Goal: Task Accomplishment & Management: Manage account settings

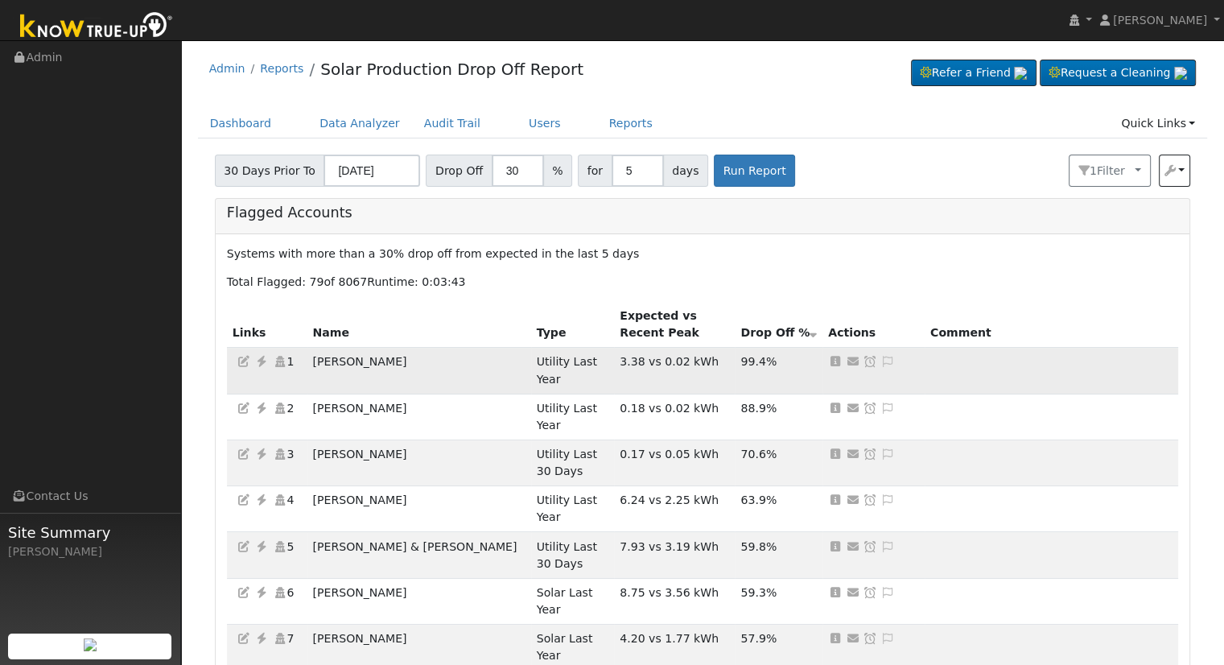
click at [258, 358] on icon at bounding box center [261, 361] width 14 height 11
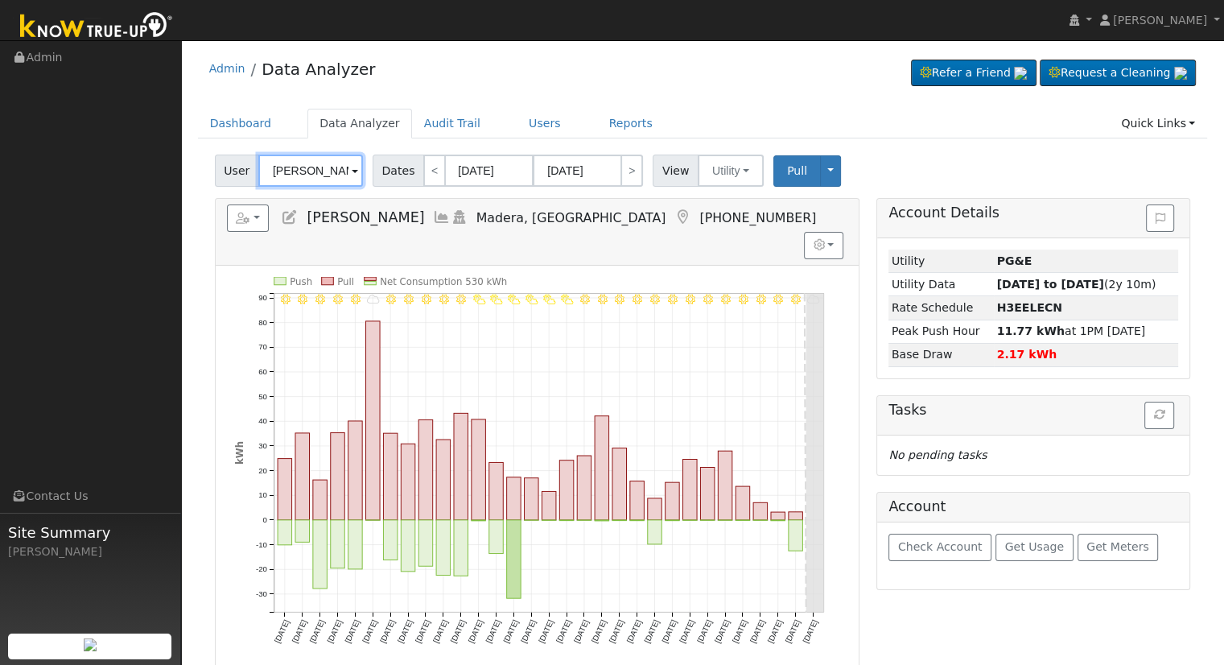
click at [324, 162] on input "[PERSON_NAME]" at bounding box center [310, 171] width 105 height 32
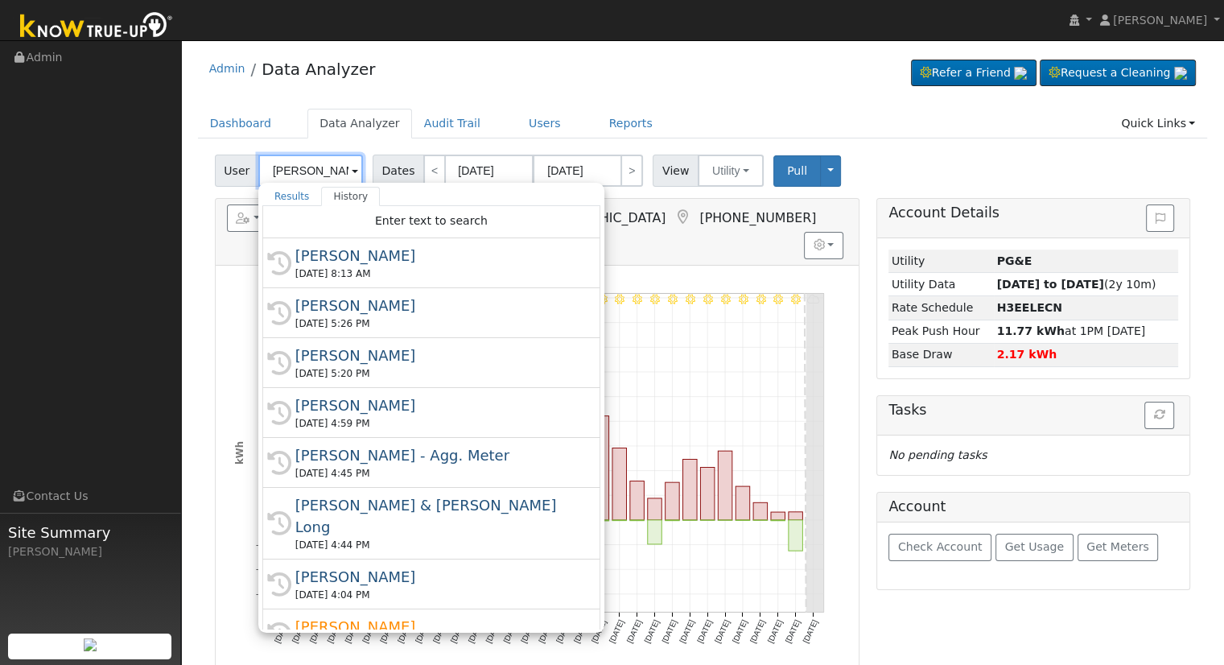
click at [324, 162] on input "[PERSON_NAME]" at bounding box center [310, 171] width 105 height 32
click at [315, 168] on input "[PERSON_NAME]" at bounding box center [310, 171] width 105 height 32
paste input "[EMAIL_ADDRESS][DOMAIN_NAME]"
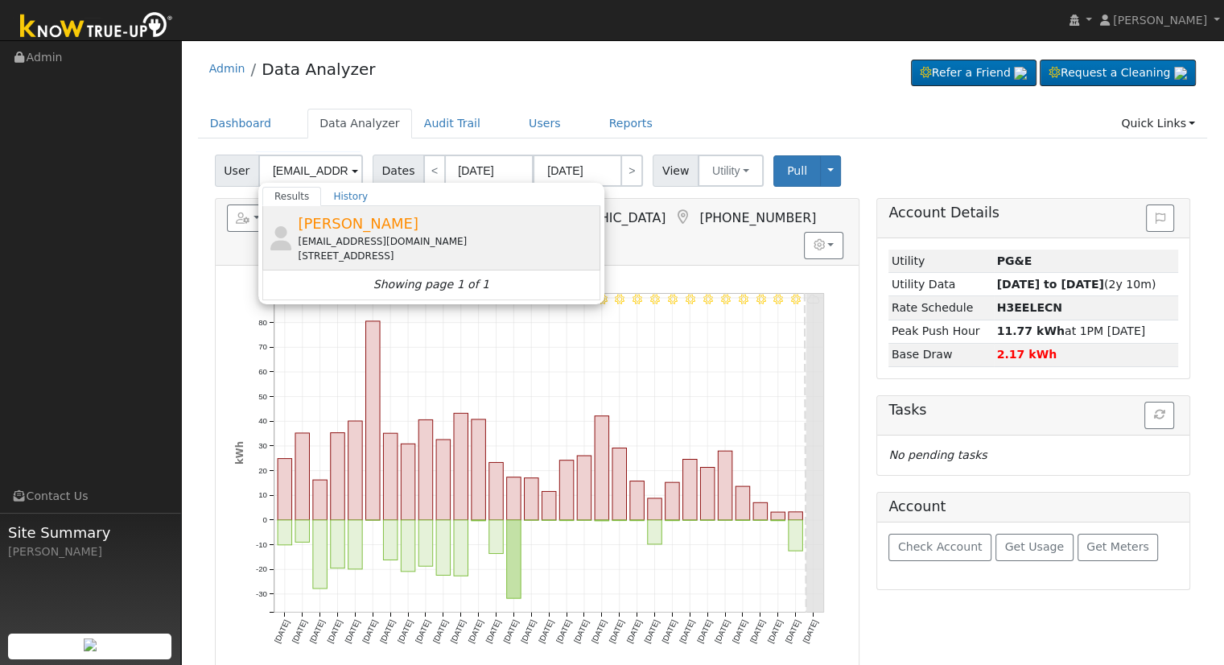
click at [335, 226] on span "[PERSON_NAME]" at bounding box center [358, 223] width 121 height 17
type input "[PERSON_NAME]"
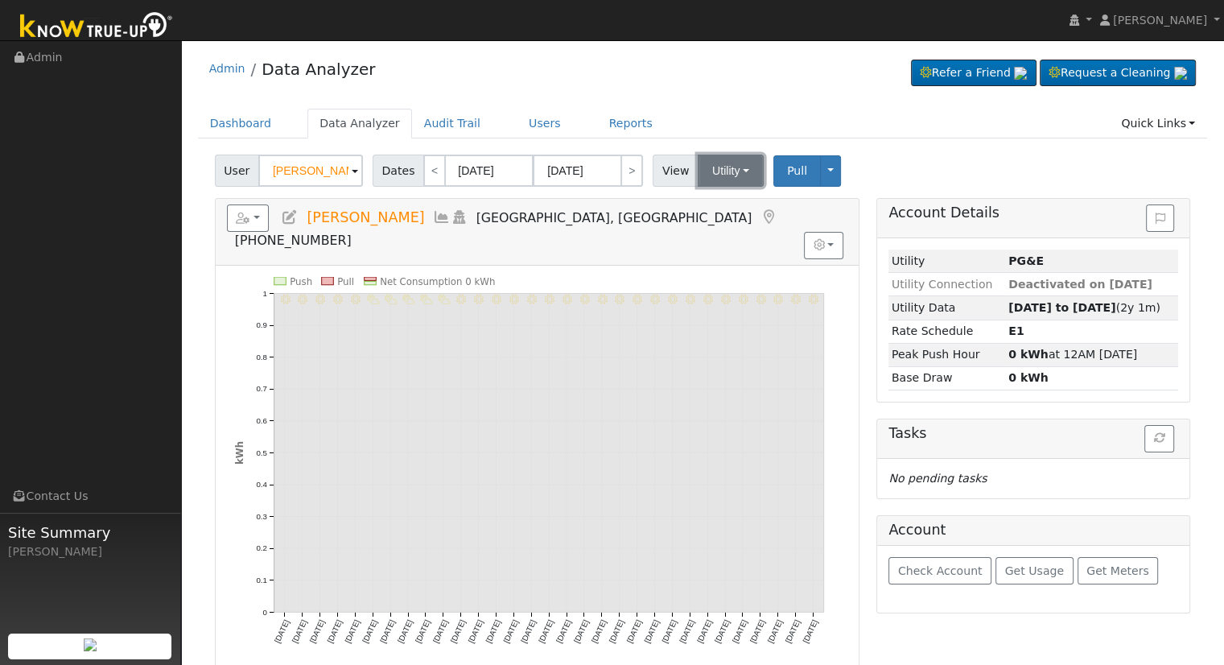
click at [728, 165] on button "Utility" at bounding box center [731, 171] width 66 height 32
click at [299, 213] on h5 "Reports Scenario Health Check Energy Audit Account Timeline User Audit Trail In…" at bounding box center [537, 226] width 620 height 44
click at [294, 218] on icon at bounding box center [290, 217] width 18 height 14
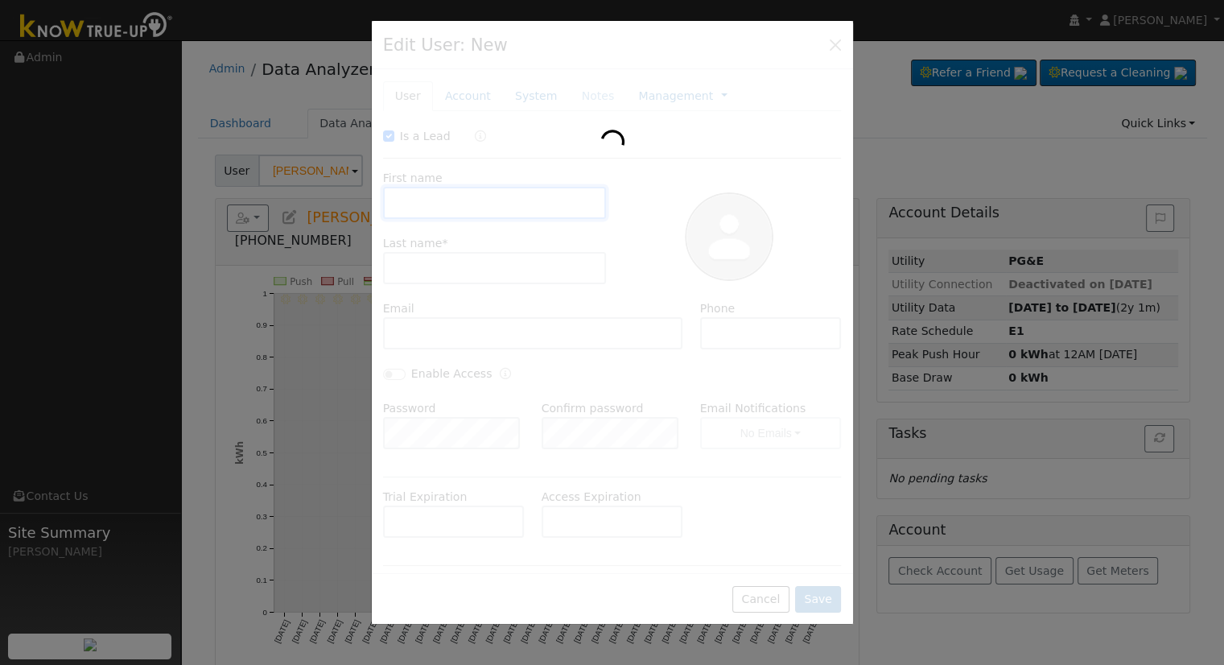
checkbox input "true"
type input "[PERSON_NAME]"
type input "[EMAIL_ADDRESS][DOMAIN_NAME]"
type input "5593925886"
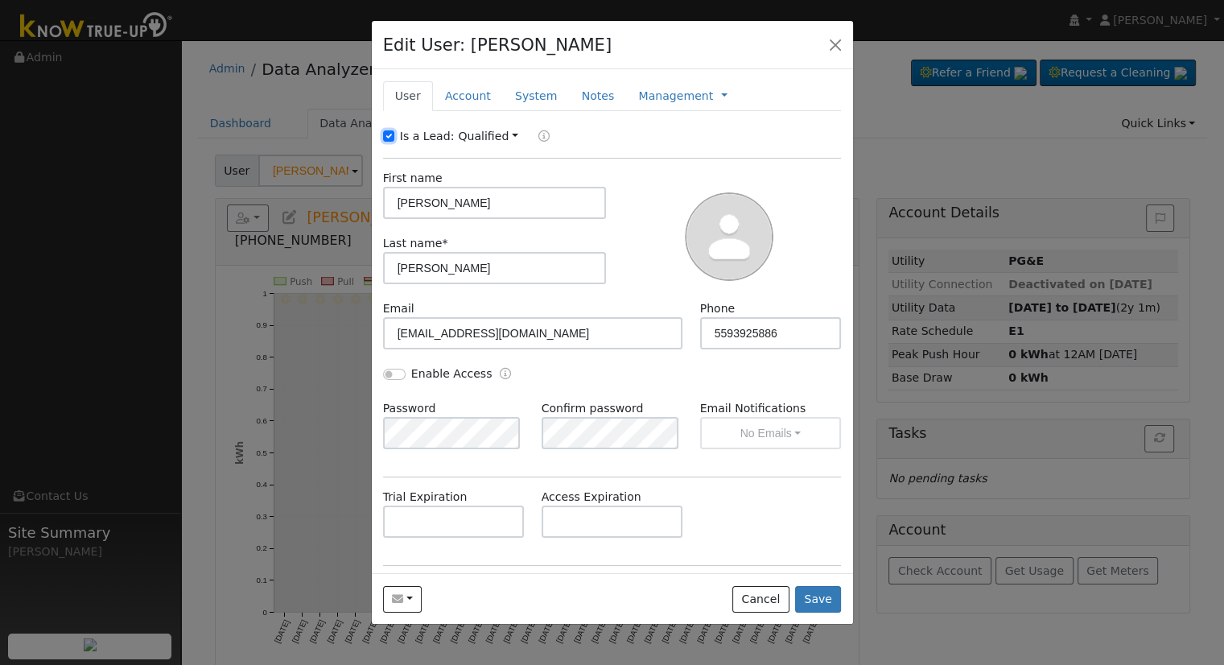
click at [388, 137] on input "Is a Lead:" at bounding box center [388, 135] width 11 height 11
checkbox input "false"
click at [514, 200] on input "[PERSON_NAME]" at bounding box center [495, 203] width 224 height 32
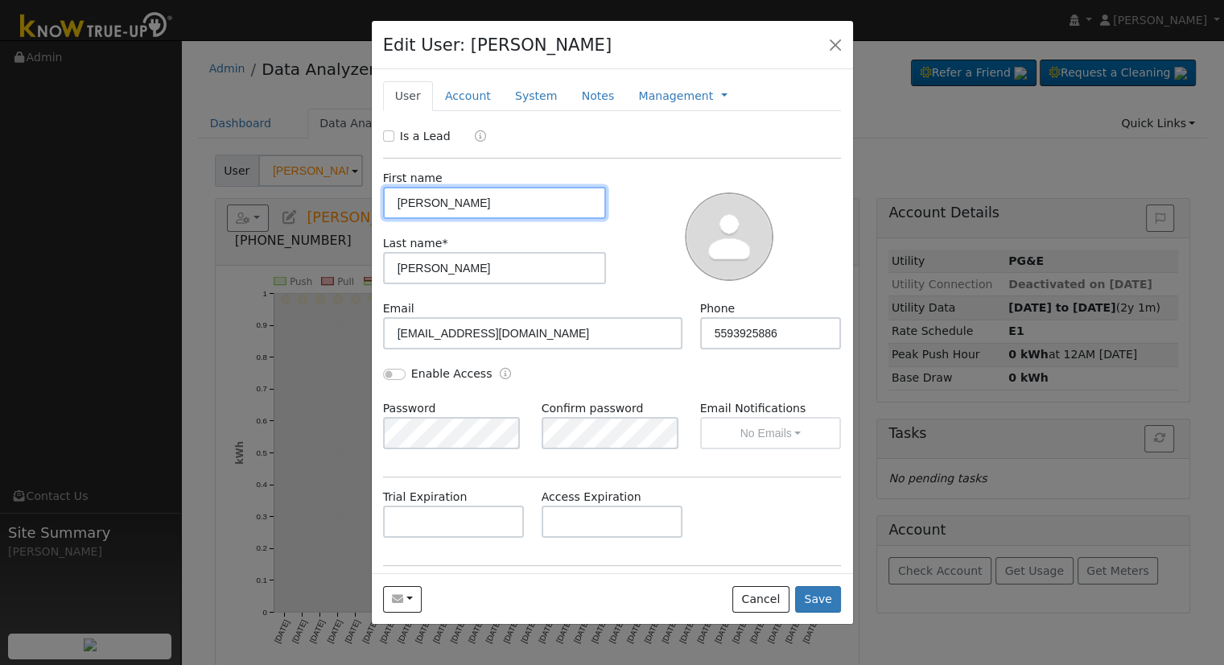
paste input "[EMAIL_ADDRESS][DOMAIN_NAME]"
drag, startPoint x: 558, startPoint y: 201, endPoint x: 420, endPoint y: 207, distance: 138.5
click at [420, 207] on input "[EMAIL_ADDRESS][DOMAIN_NAME]" at bounding box center [495, 203] width 224 height 32
type input "l"
click at [524, 202] on input "text" at bounding box center [495, 203] width 224 height 32
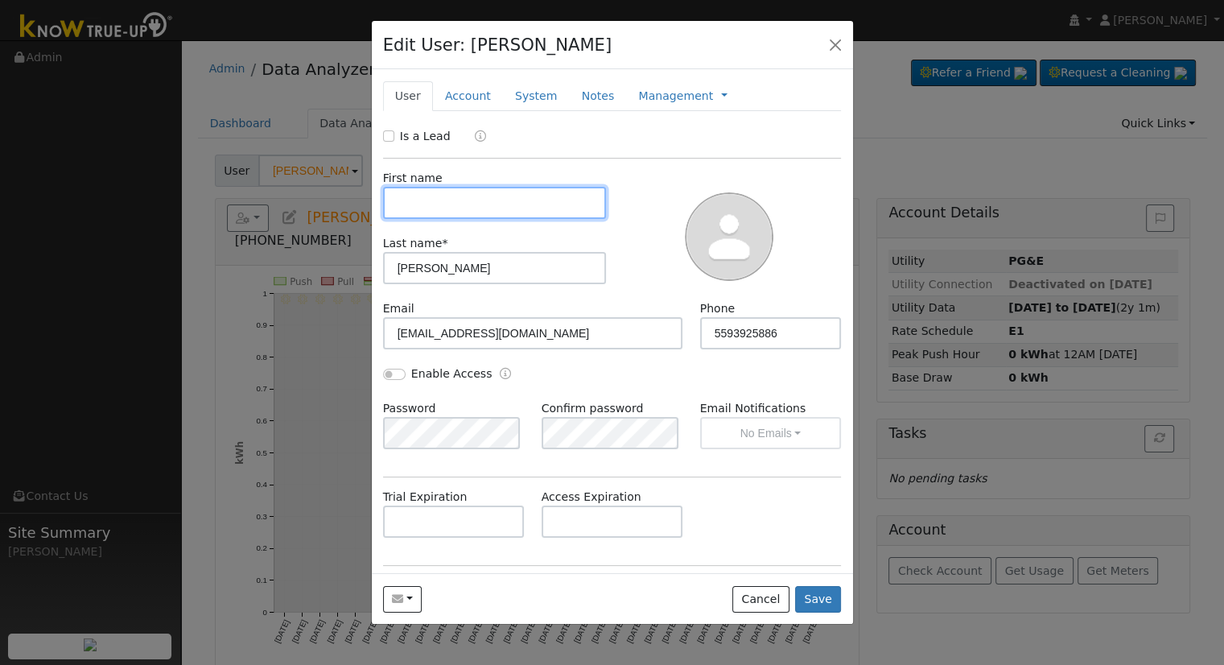
paste input "[PERSON_NAME] and [PERSON_NAME]"
type input "[PERSON_NAME] and [PERSON_NAME]"
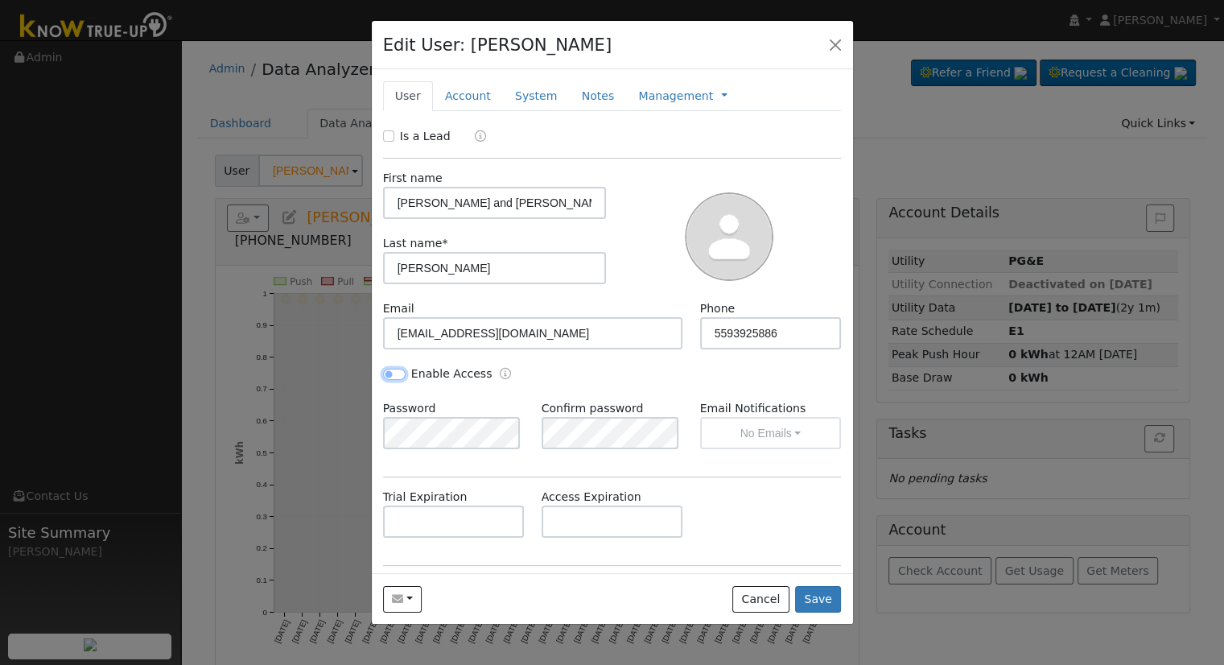
click at [389, 373] on input "Enable Access" at bounding box center [394, 374] width 23 height 11
checkbox input "true"
click at [799, 423] on button "No Emails" at bounding box center [771, 433] width 142 height 32
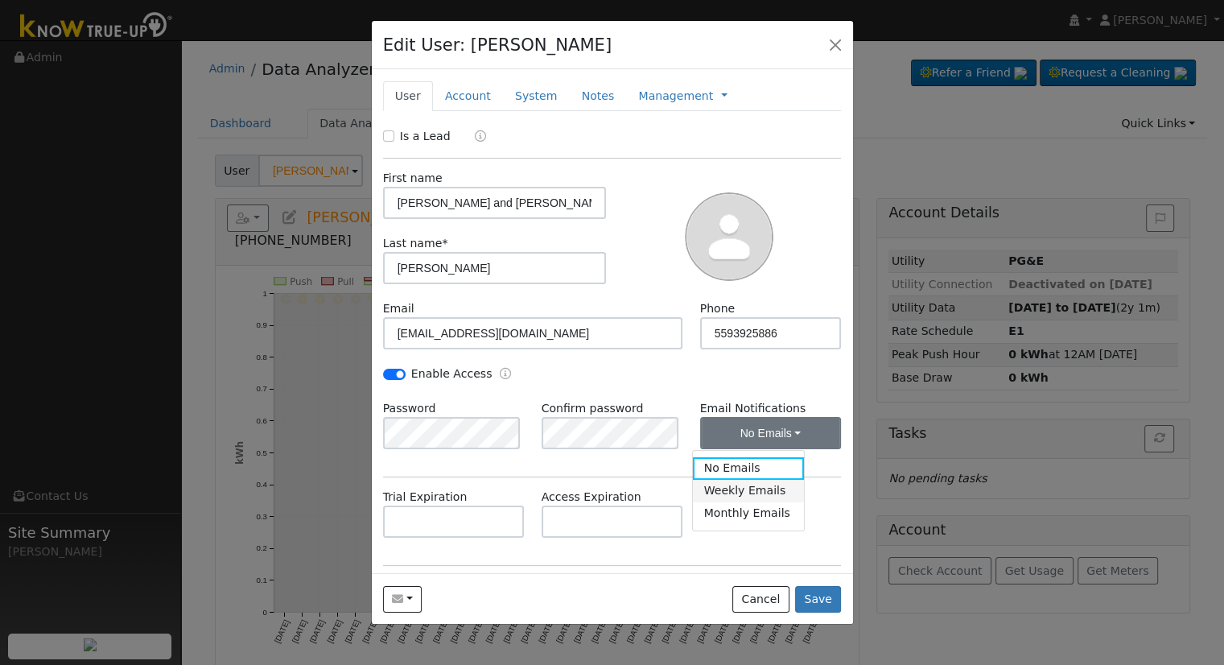
click at [730, 490] on link "Weekly Emails" at bounding box center [749, 491] width 112 height 23
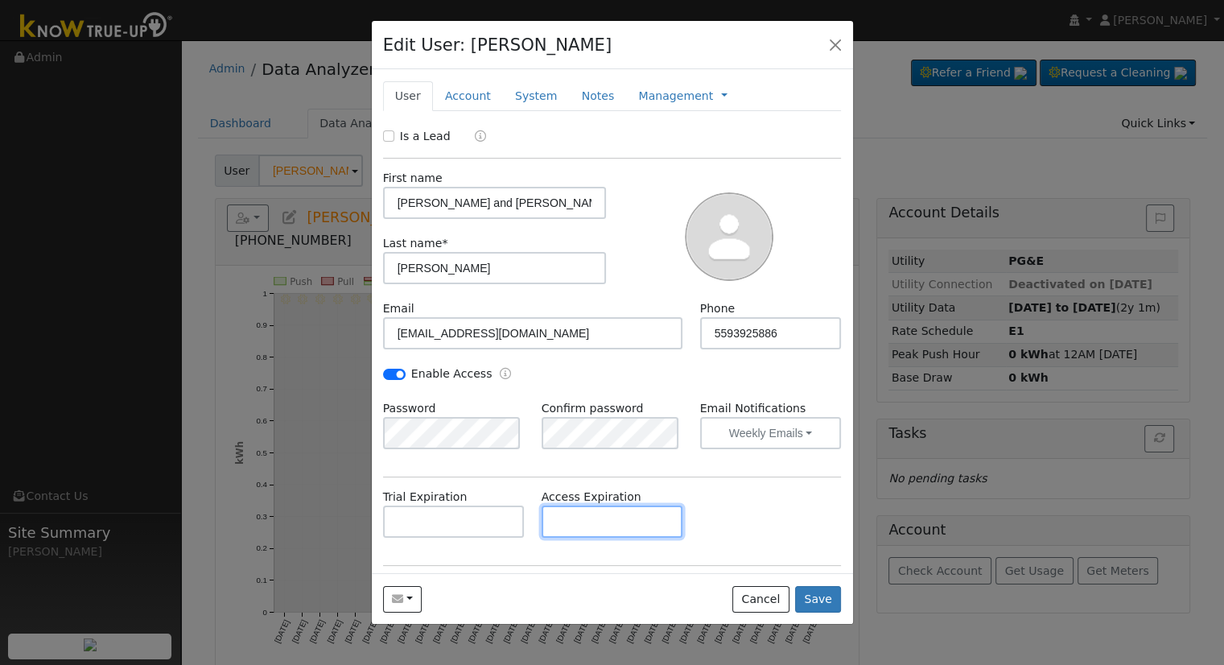
click at [562, 531] on input "text" at bounding box center [613, 521] width 142 height 32
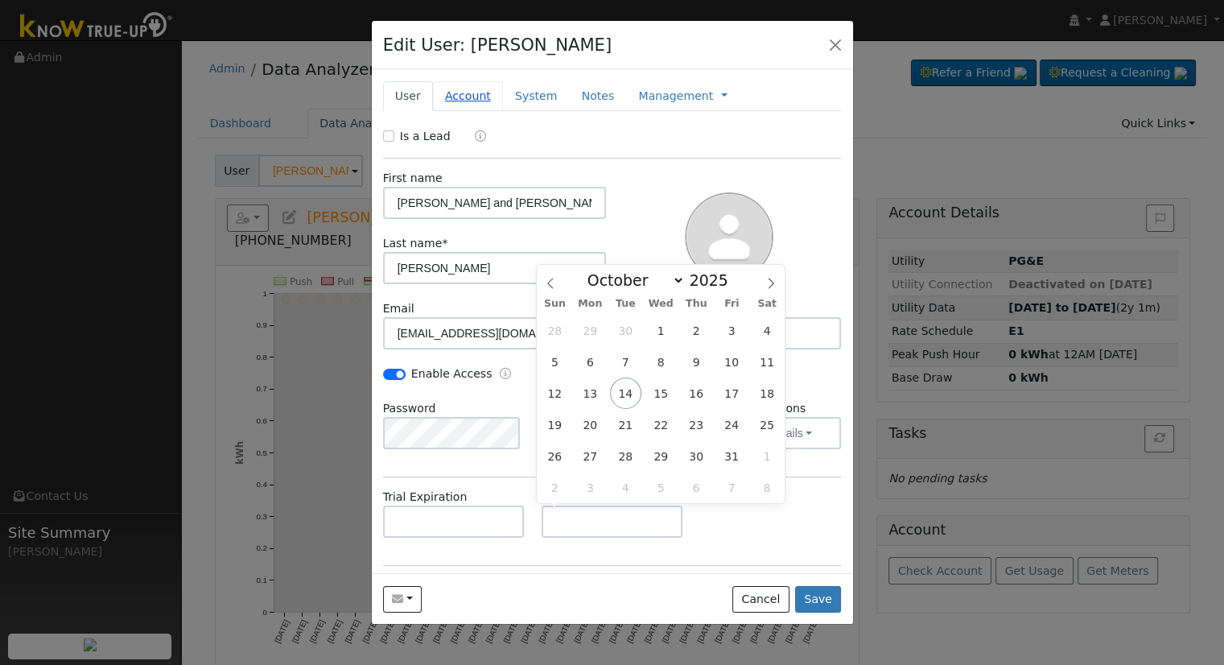
click at [477, 96] on link "Account" at bounding box center [468, 96] width 70 height 30
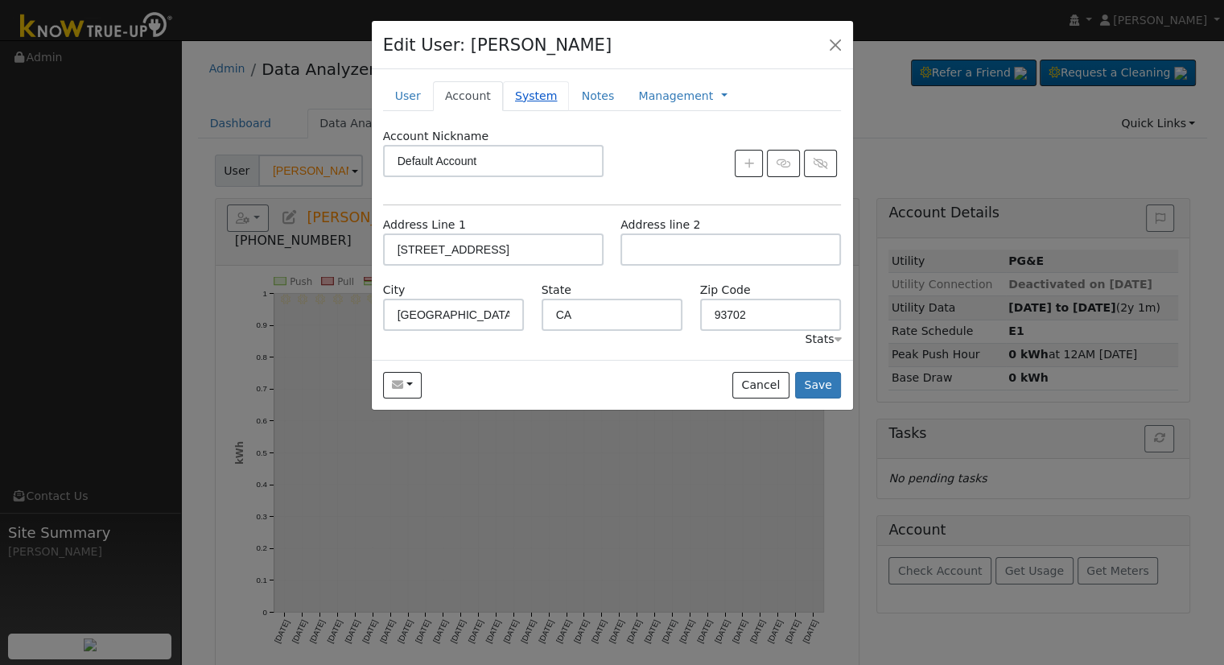
click at [525, 95] on link "System" at bounding box center [536, 96] width 67 height 30
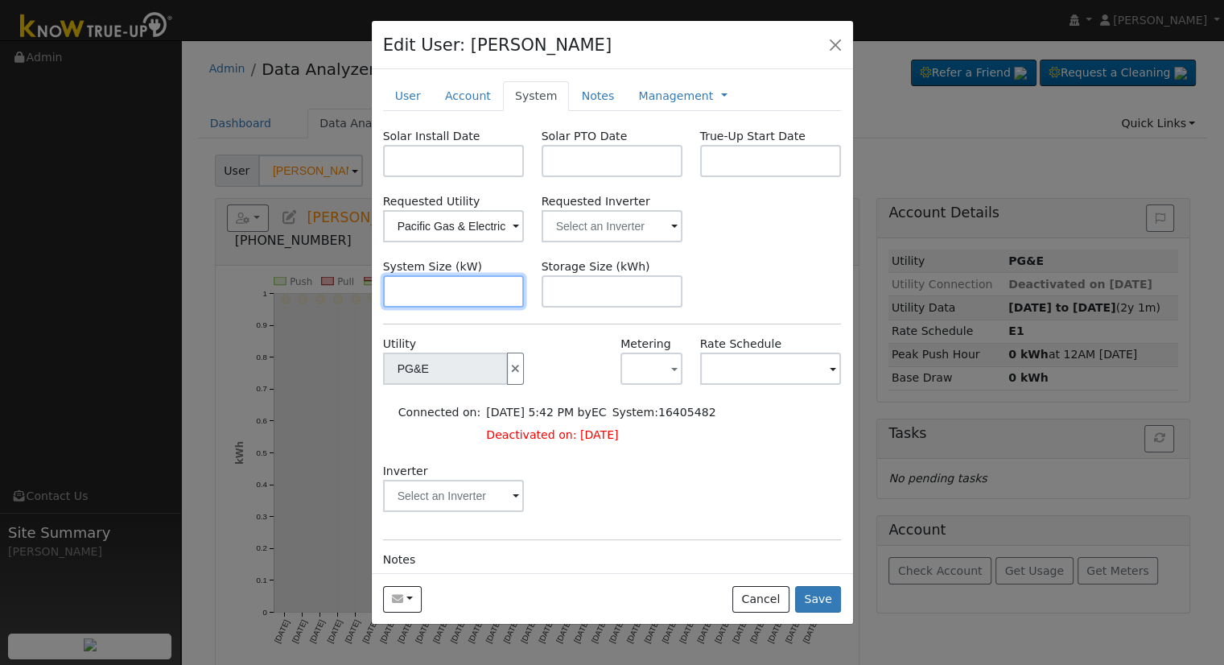
click at [396, 294] on input "text" at bounding box center [454, 291] width 142 height 32
paste input "11.070"
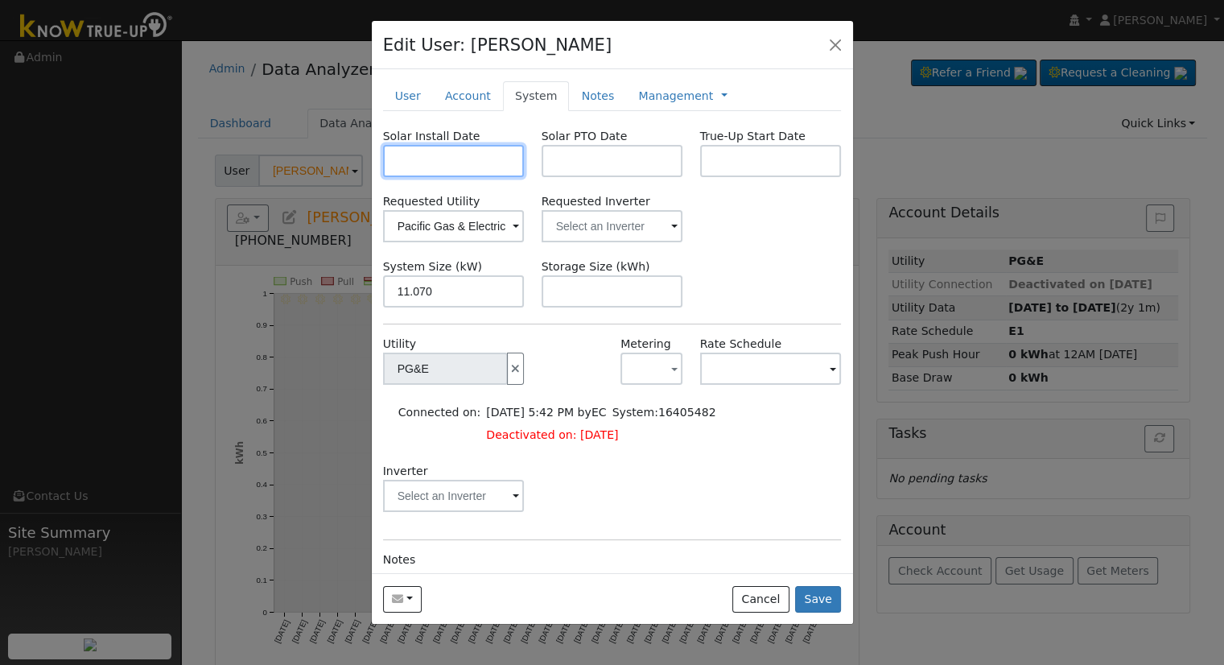
type input "11.1"
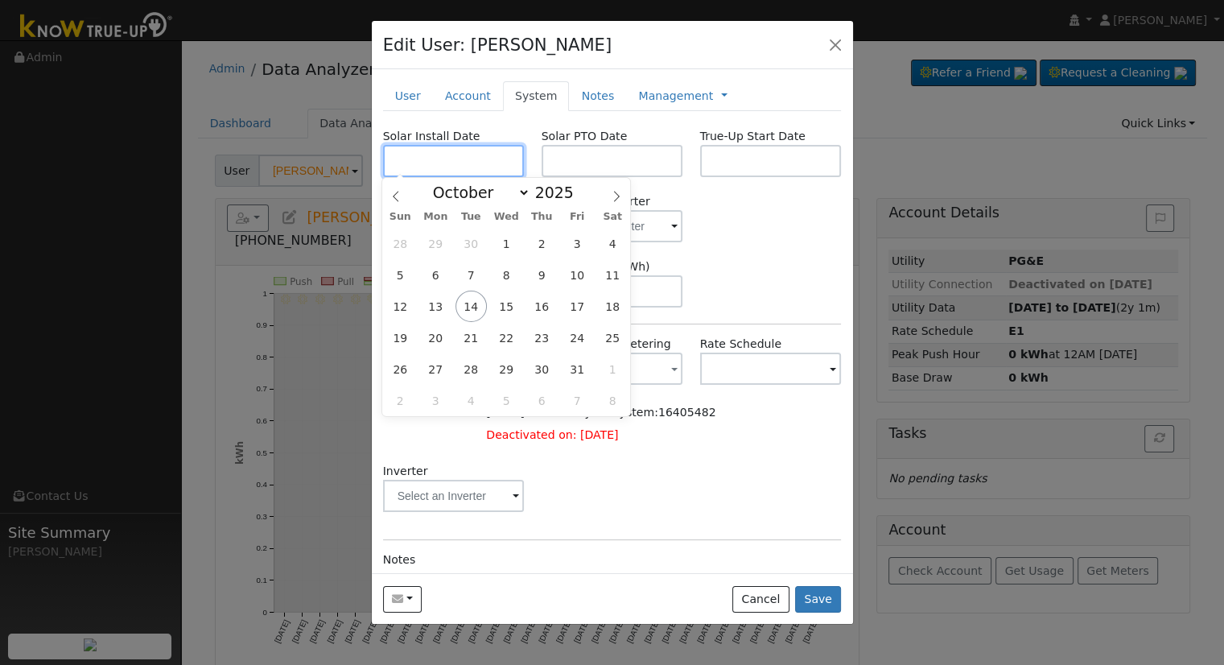
click at [443, 152] on input "text" at bounding box center [454, 161] width 142 height 32
click at [486, 175] on input "text" at bounding box center [454, 161] width 142 height 32
paste input "[DATE]"
type input "[DATE]"
click at [601, 148] on input "text" at bounding box center [613, 161] width 142 height 32
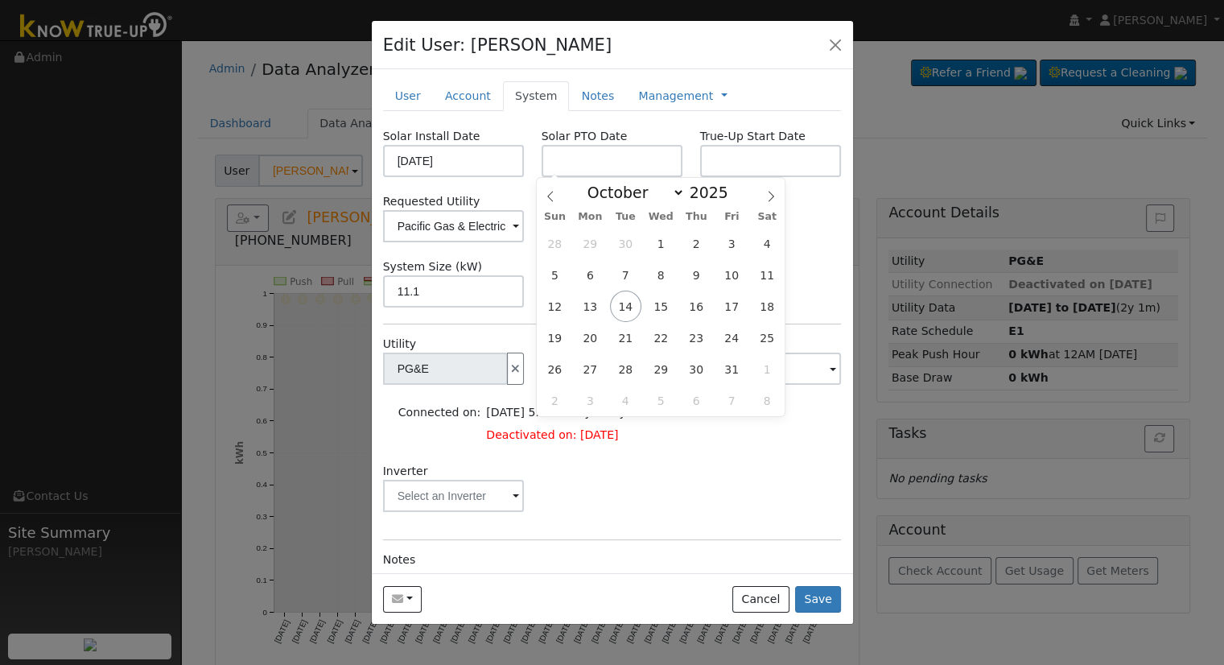
click at [600, 137] on label "Solar PTO Date" at bounding box center [585, 136] width 86 height 17
click at [608, 154] on input "text" at bounding box center [613, 161] width 142 height 32
paste input "[DATE]"
type input "[DATE]"
click at [691, 471] on div "Inverter" at bounding box center [612, 495] width 476 height 65
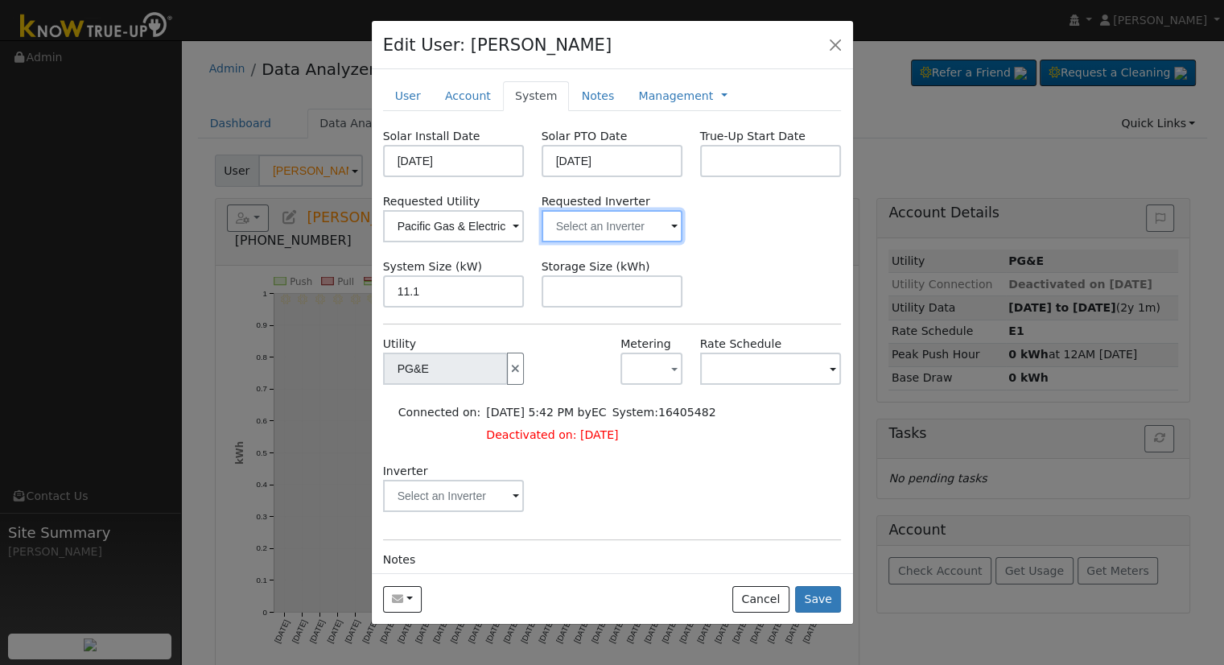
click at [583, 229] on input "text" at bounding box center [613, 226] width 142 height 32
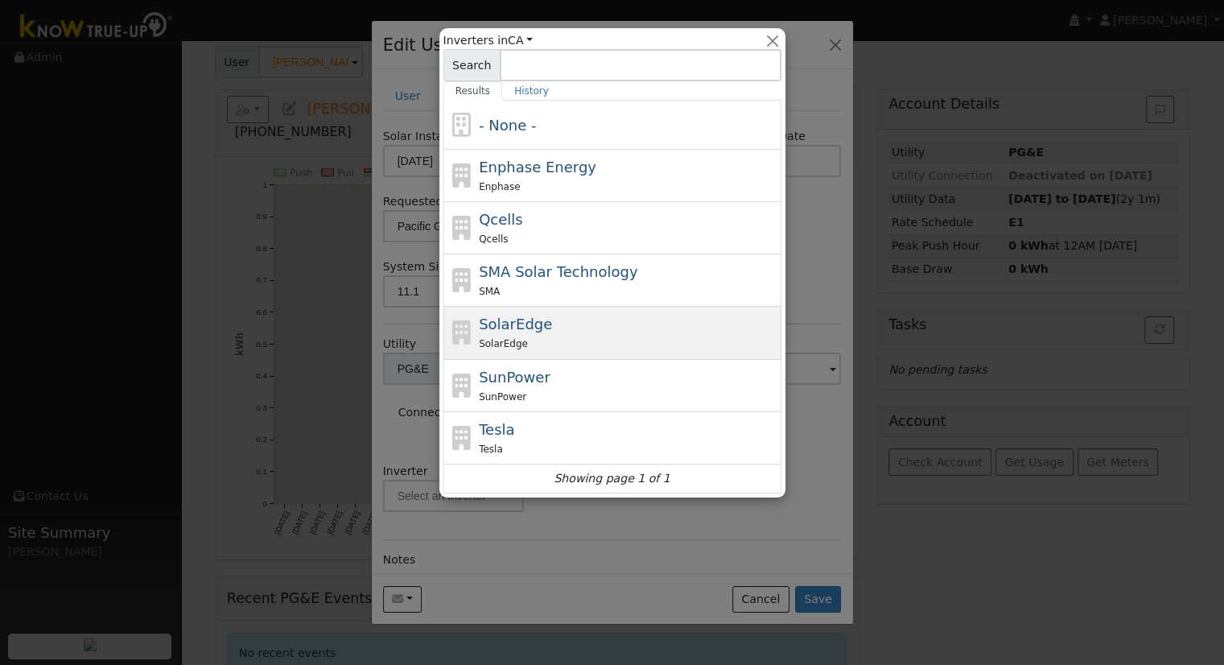
scroll to position [119, 0]
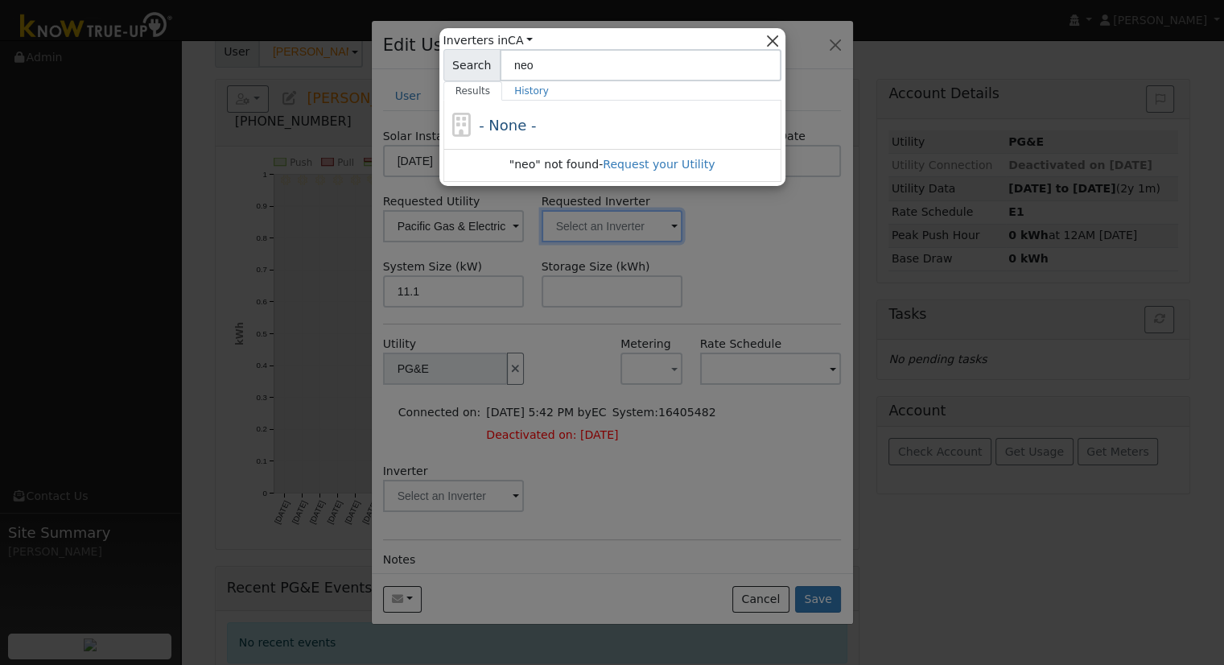
type input "neo"
click at [769, 35] on button "button" at bounding box center [772, 40] width 17 height 17
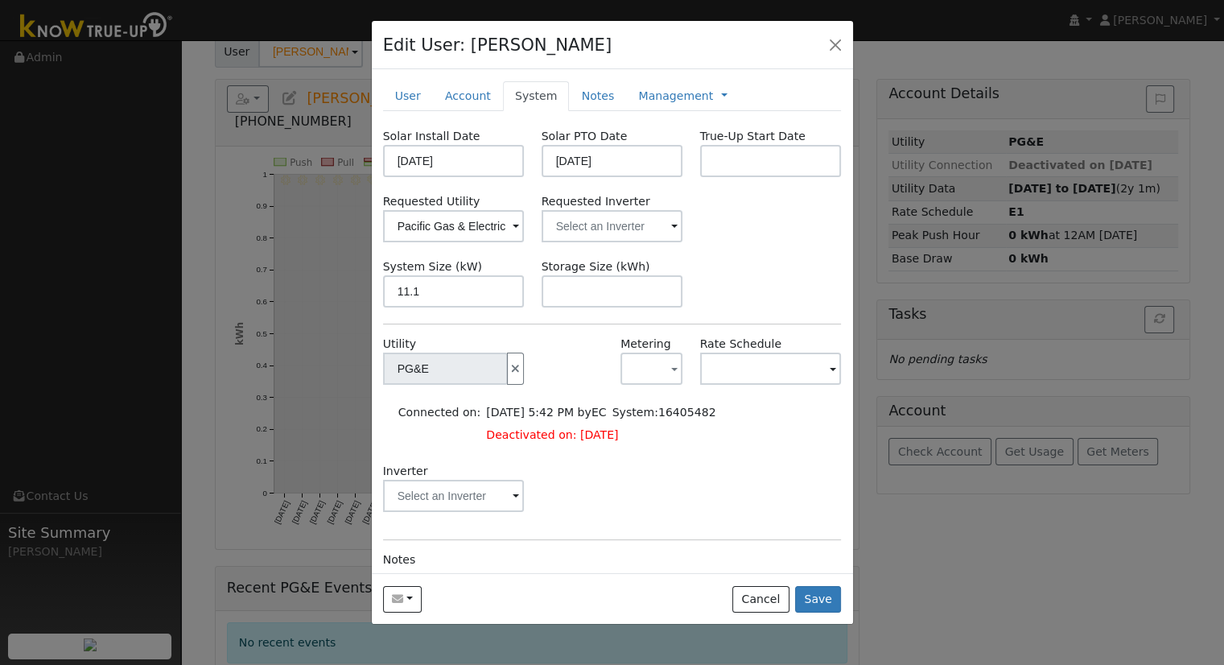
click at [592, 307] on div "Storage Size (kWh)" at bounding box center [612, 282] width 159 height 49
click at [577, 292] on input "text" at bounding box center [613, 291] width 142 height 32
click at [627, 288] on input "text" at bounding box center [613, 291] width 142 height 32
paste input "24.00"
type input "24"
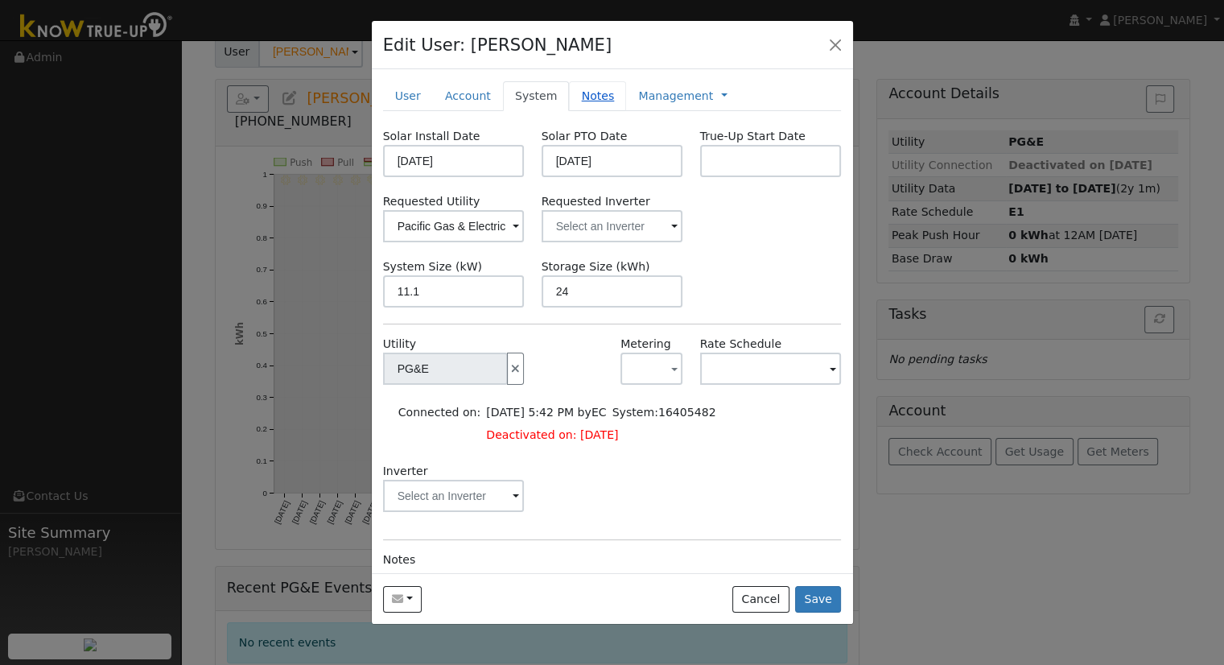
click at [581, 101] on link "Notes" at bounding box center [597, 96] width 57 height 30
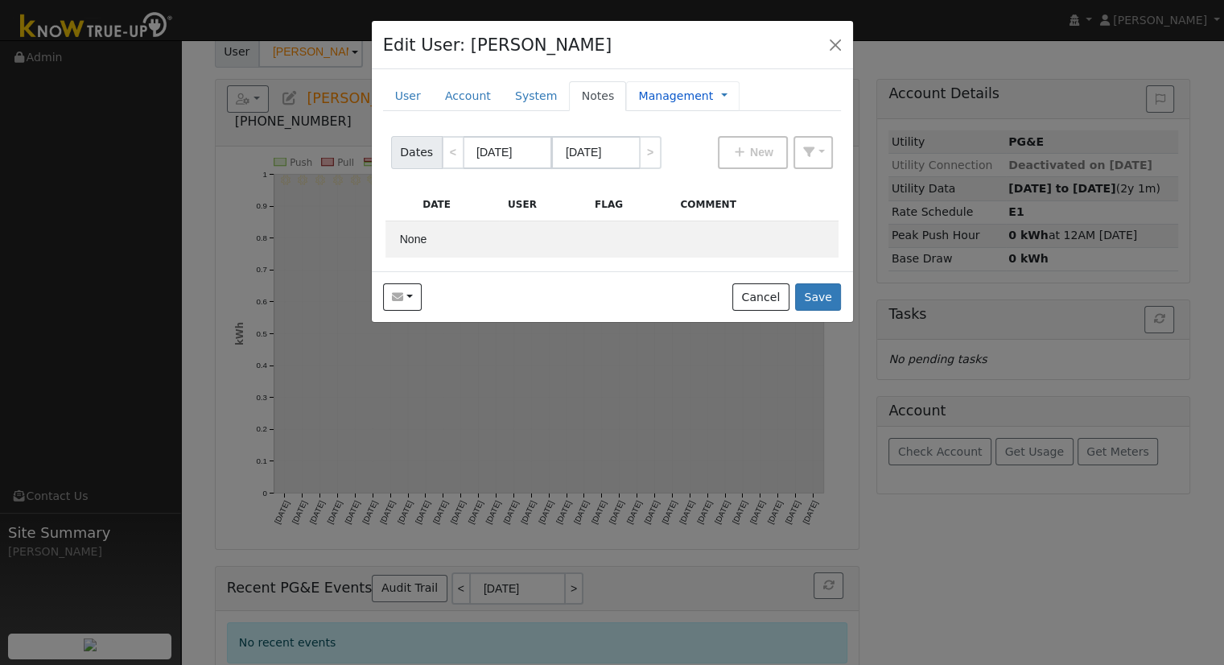
click at [649, 91] on link "Management" at bounding box center [675, 96] width 75 height 17
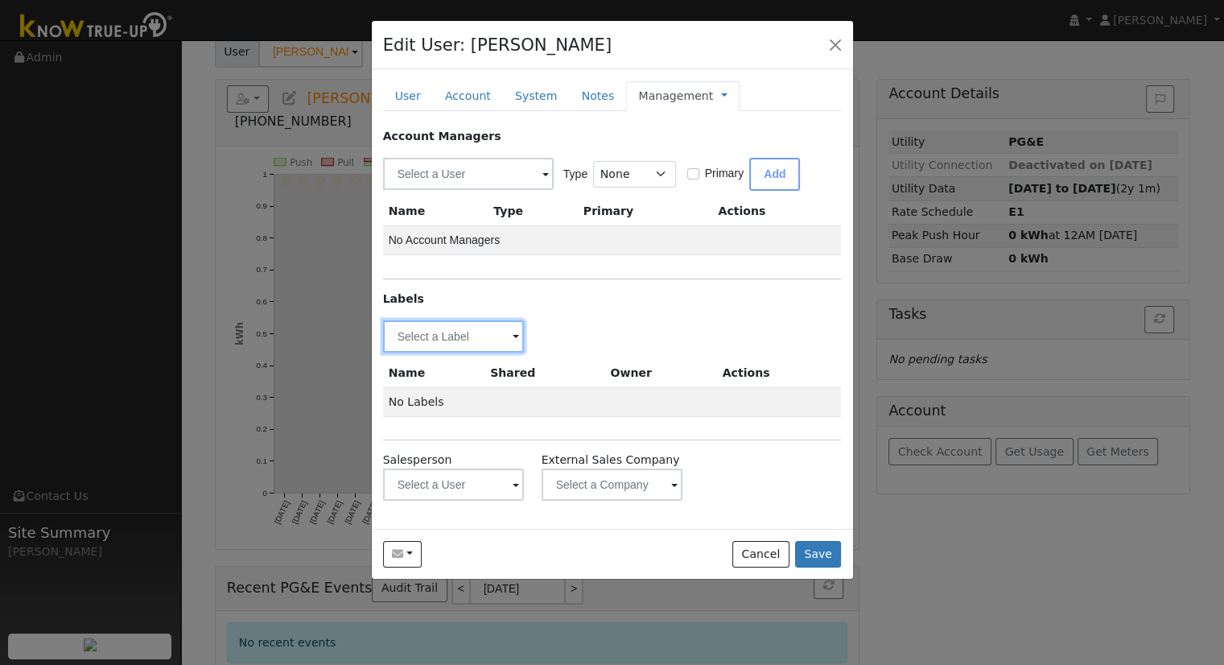
click at [486, 328] on input "text" at bounding box center [454, 336] width 142 height 32
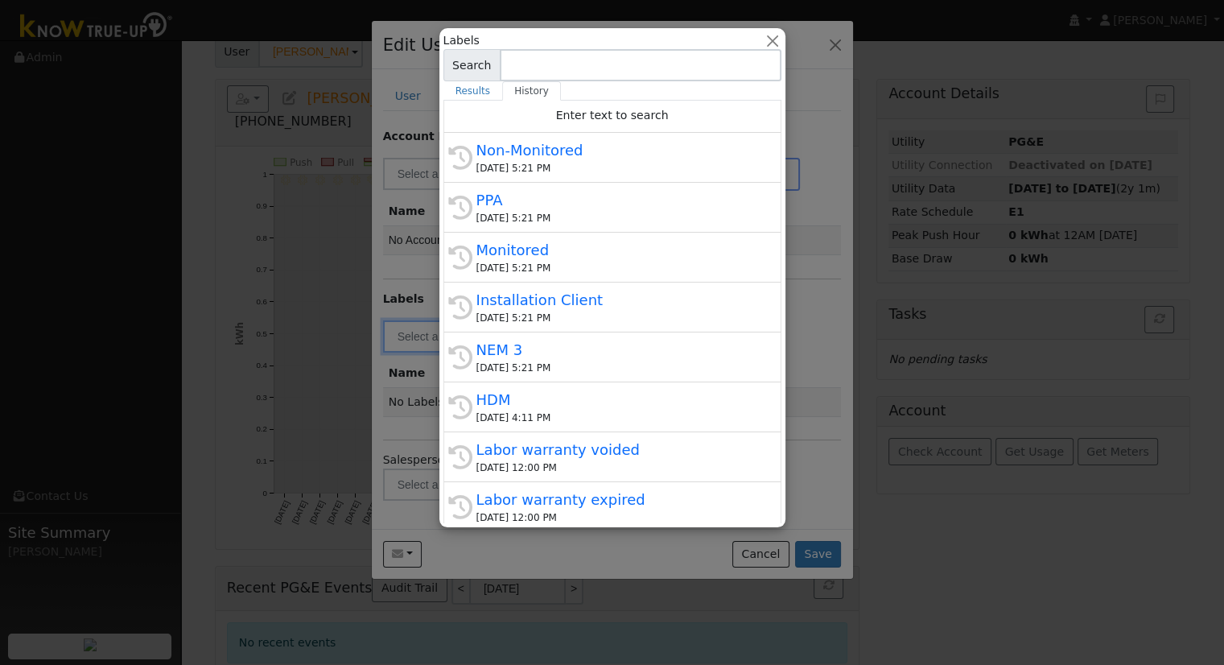
click at [531, 387] on div "History HDM [DATE] 4:11 PM" at bounding box center [612, 407] width 338 height 50
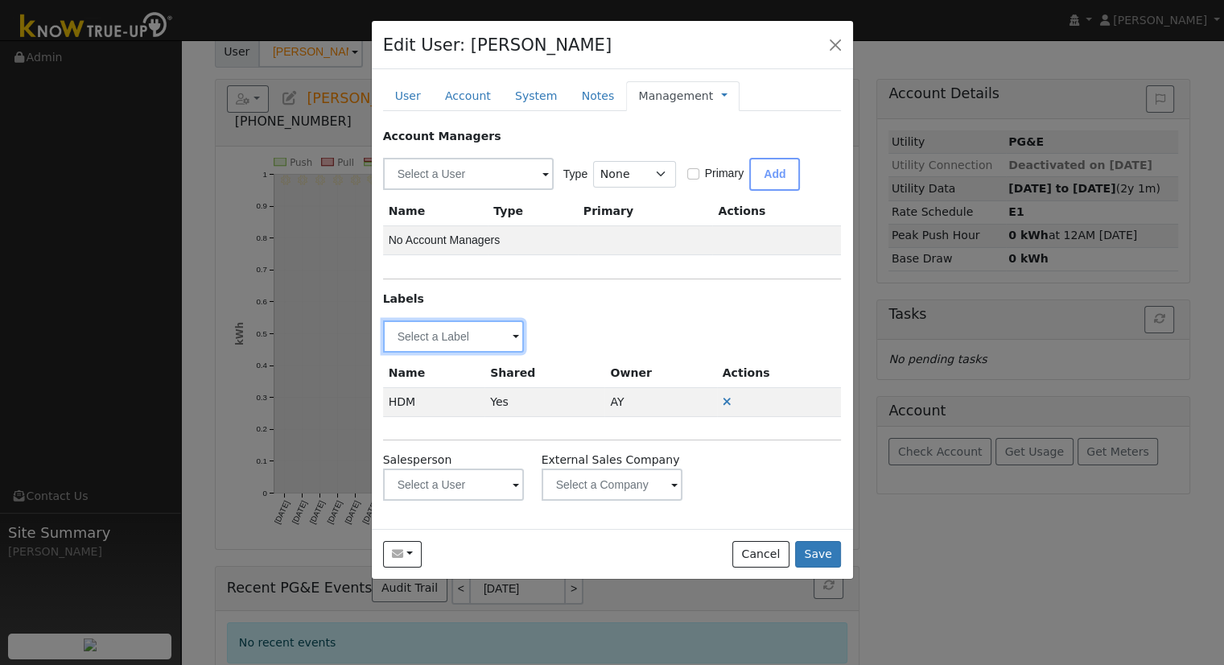
click at [476, 323] on input "text" at bounding box center [454, 336] width 142 height 32
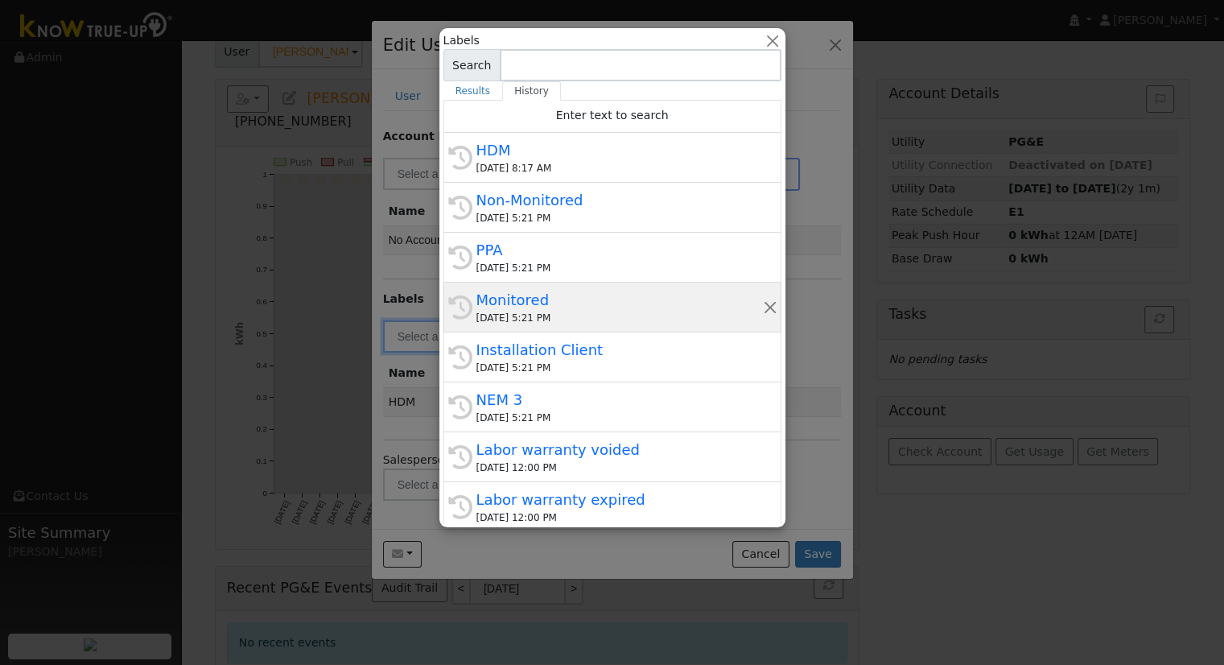
click at [566, 301] on div "Monitored" at bounding box center [619, 300] width 286 height 22
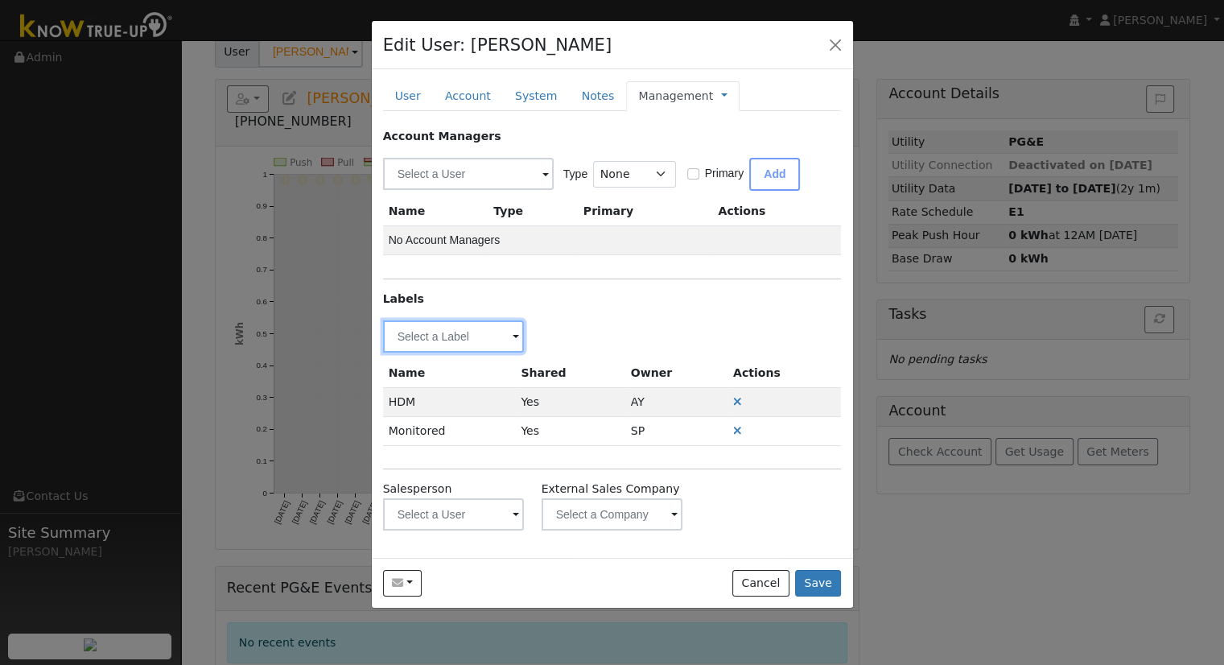
click at [463, 338] on input "text" at bounding box center [454, 336] width 142 height 32
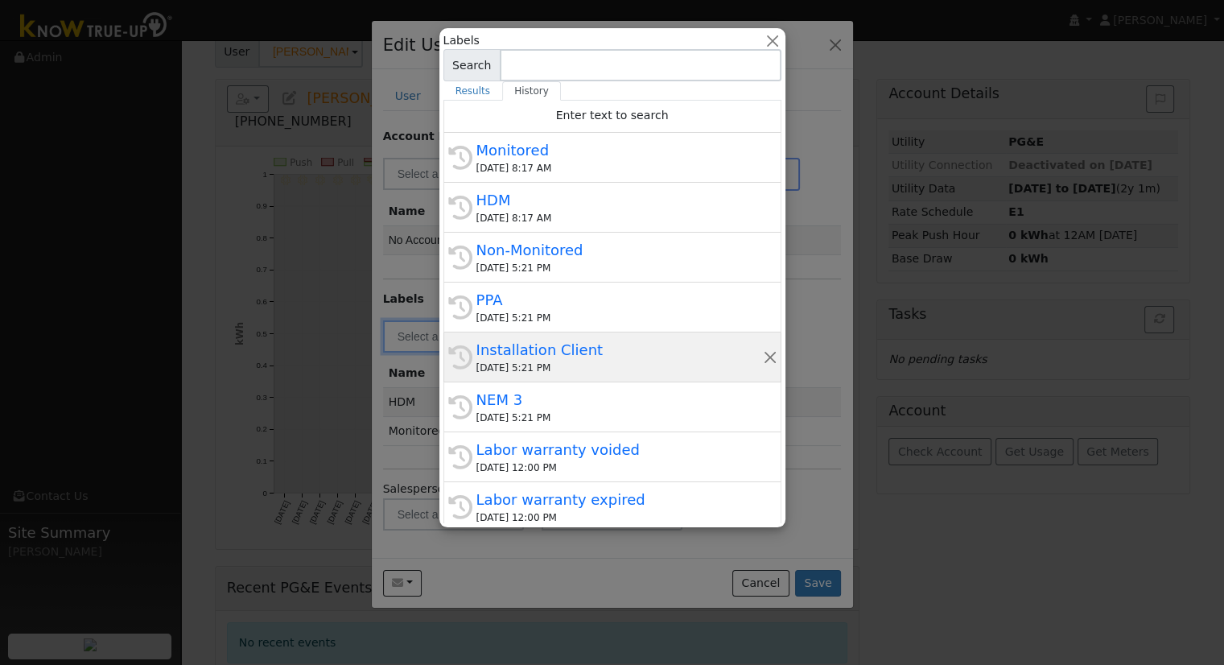
click at [536, 364] on div "[DATE] 5:21 PM" at bounding box center [619, 368] width 286 height 14
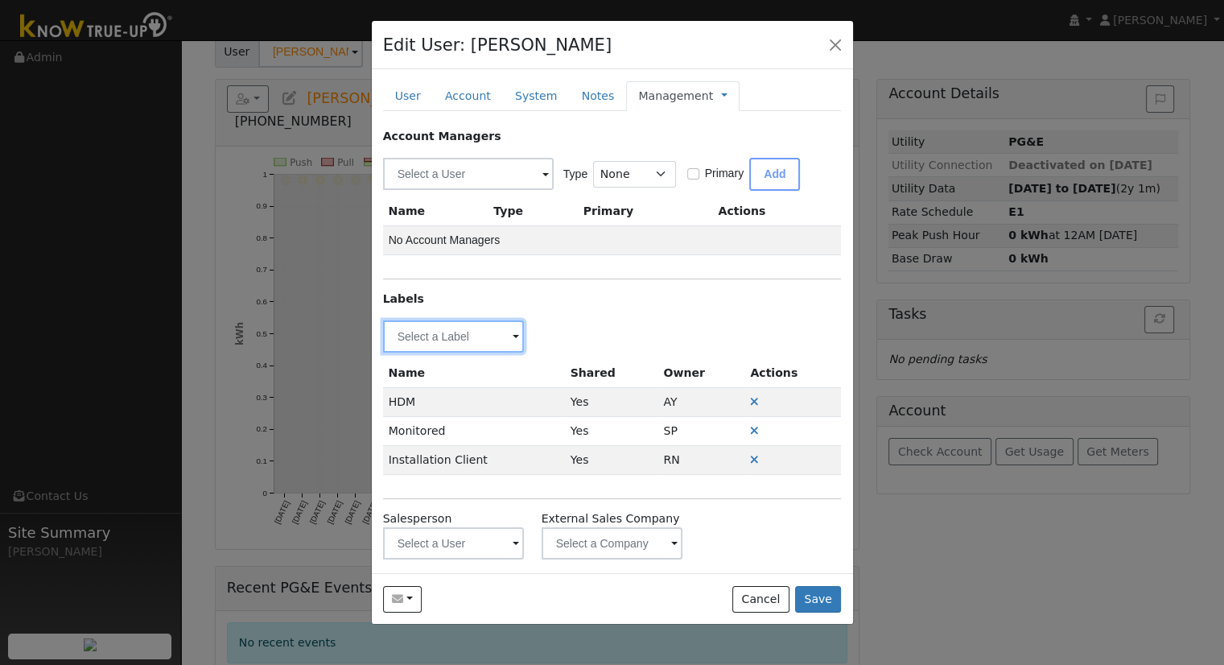
click at [488, 338] on input "text" at bounding box center [454, 336] width 142 height 32
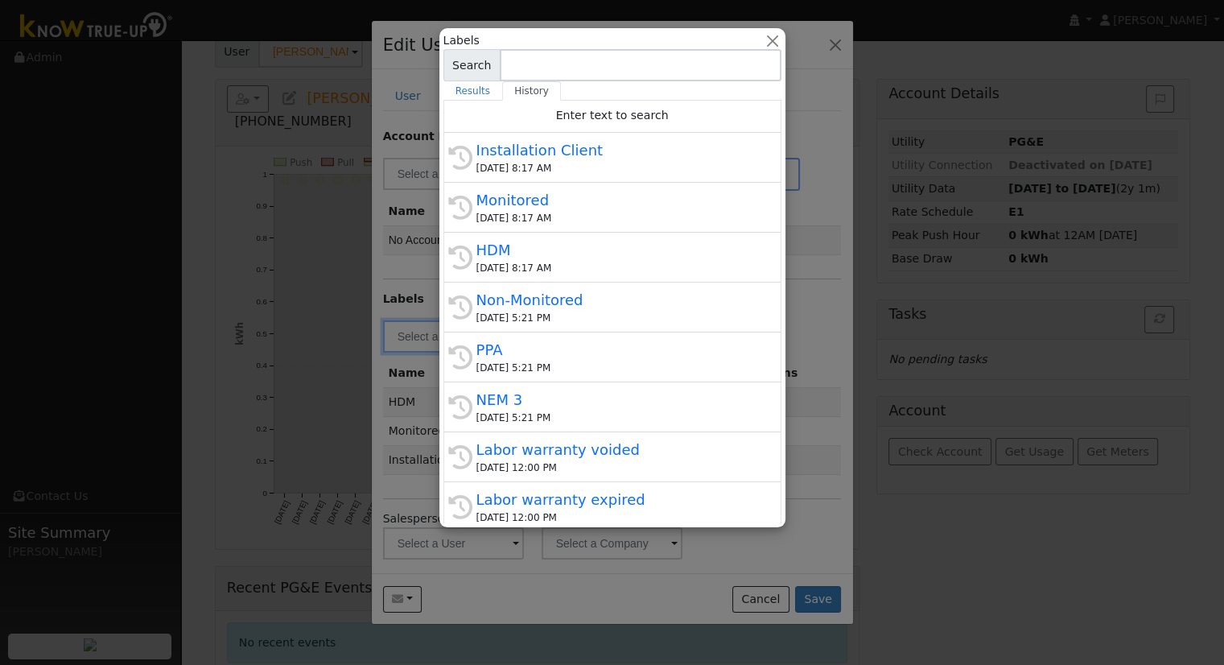
drag, startPoint x: 555, startPoint y: 413, endPoint x: 579, endPoint y: 411, distance: 24.2
click at [555, 413] on div "[DATE] 5:21 PM" at bounding box center [619, 417] width 286 height 14
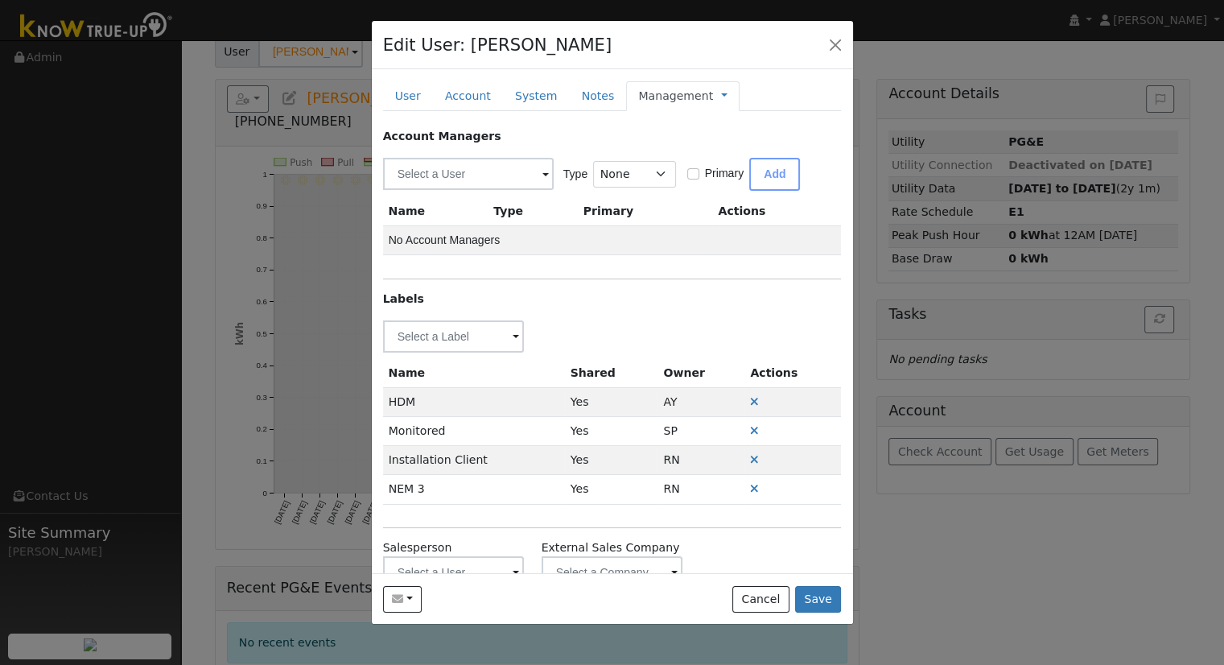
scroll to position [39, 0]
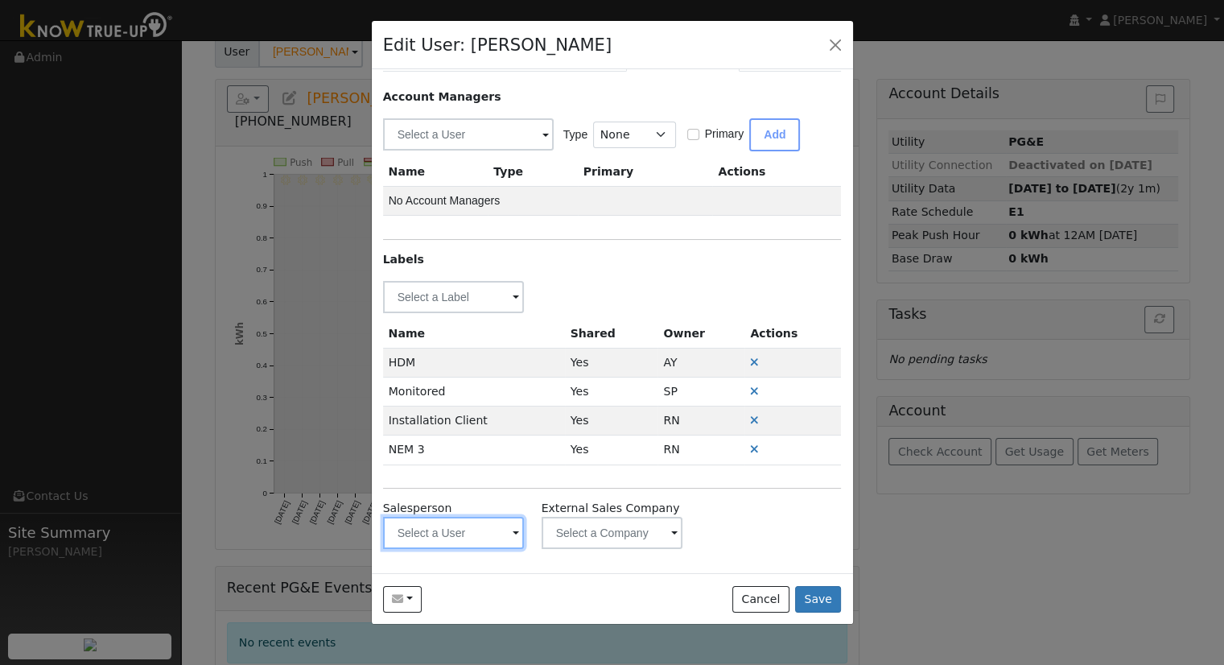
click at [436, 536] on input "text" at bounding box center [454, 533] width 142 height 32
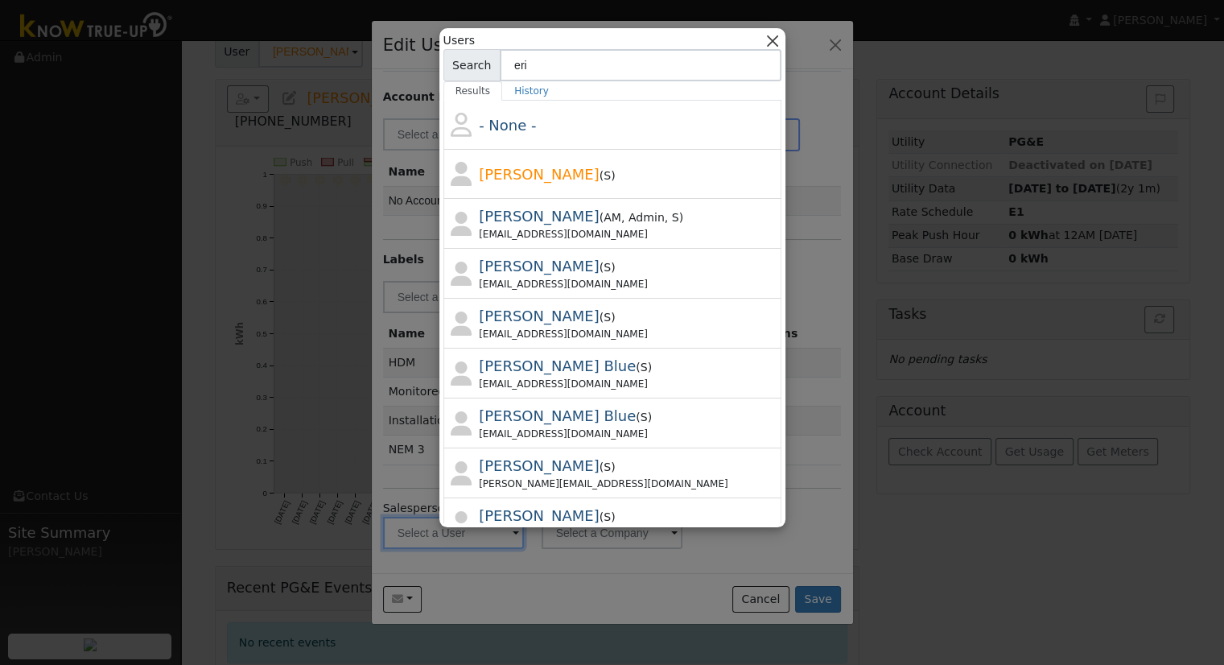
type input "eri"
click at [769, 39] on button "button" at bounding box center [772, 40] width 17 height 17
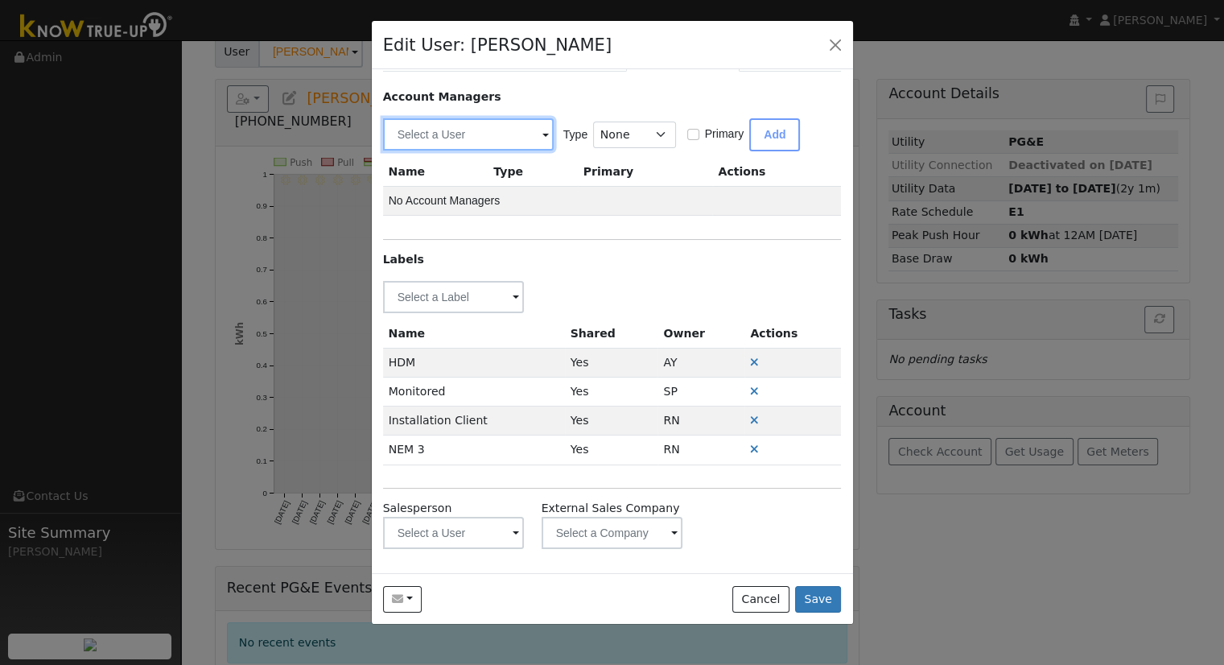
click at [475, 130] on input "text" at bounding box center [468, 134] width 171 height 32
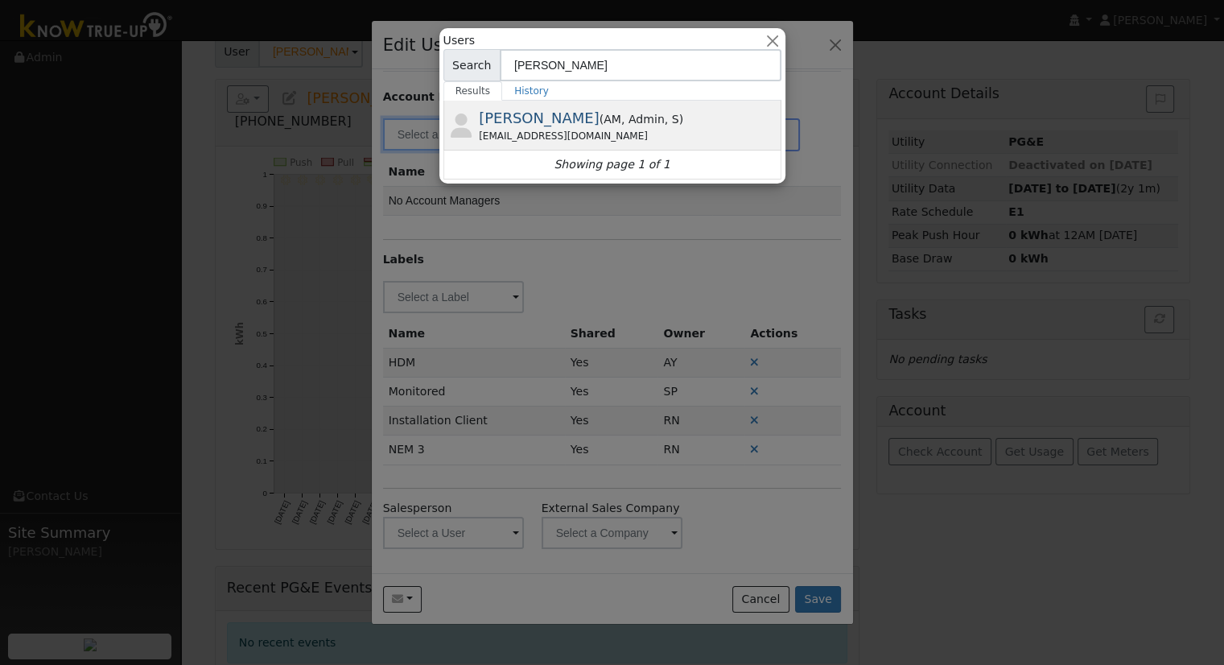
type input "[PERSON_NAME]"
click at [498, 122] on span "[PERSON_NAME]" at bounding box center [539, 117] width 121 height 17
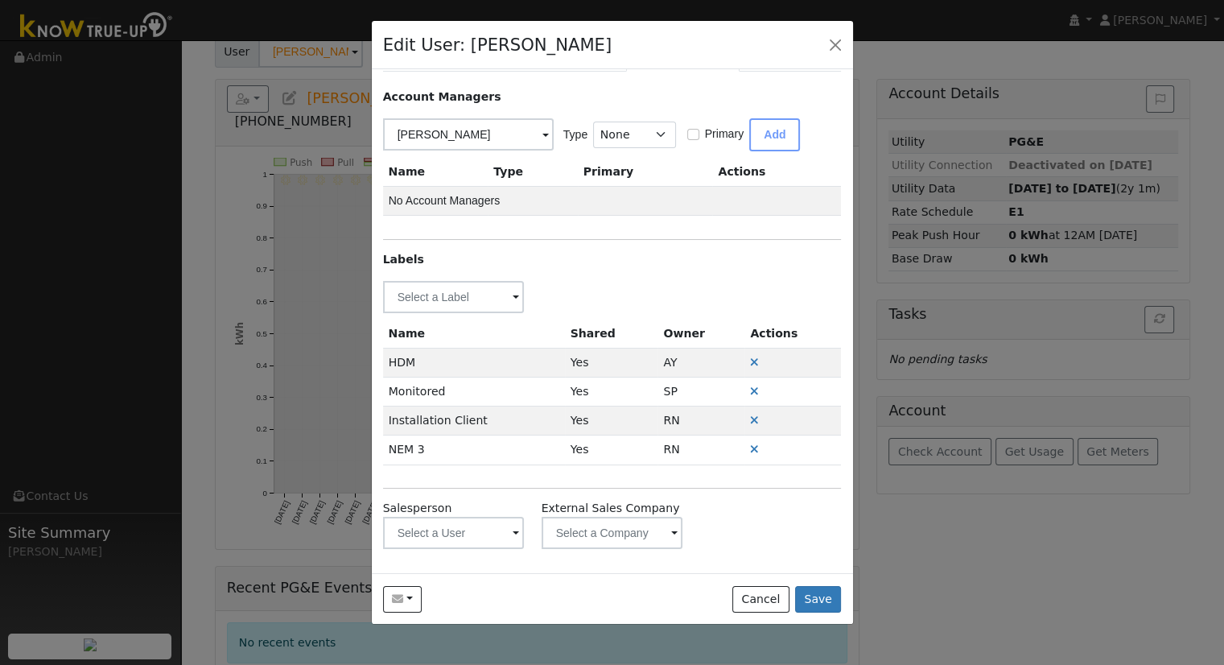
type input "[PERSON_NAME]"
click at [774, 127] on button "Add" at bounding box center [774, 134] width 51 height 33
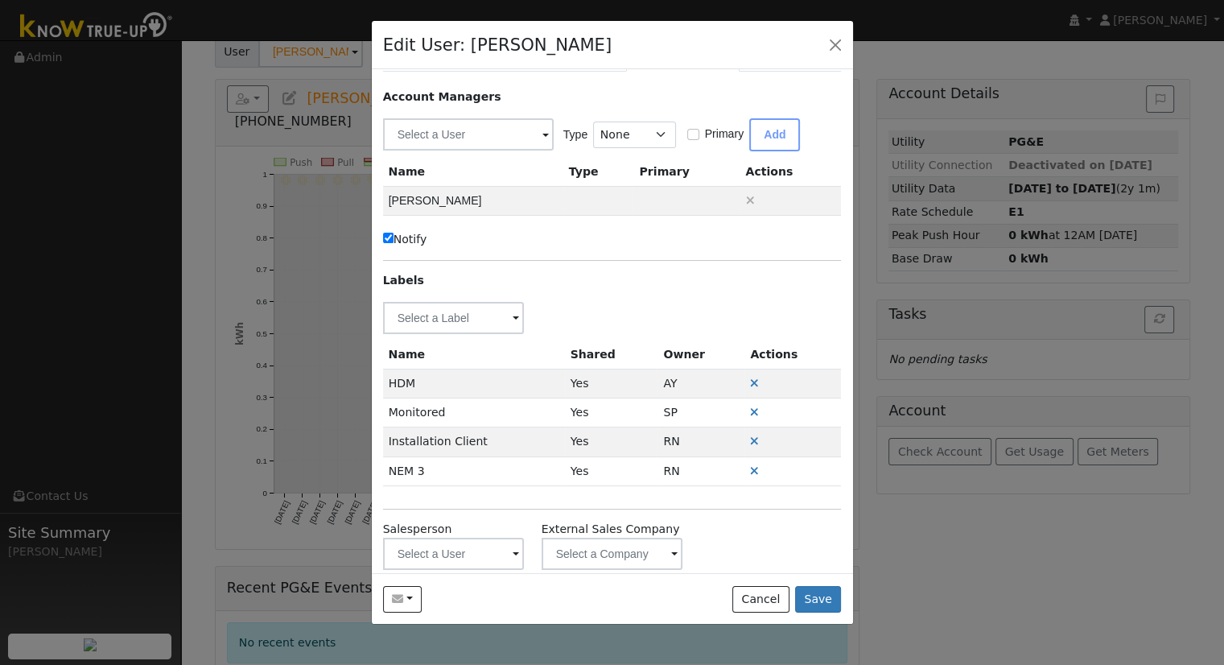
click at [419, 236] on label "Notify" at bounding box center [405, 239] width 44 height 17
click at [394, 236] on input "Notify" at bounding box center [388, 238] width 10 height 10
checkbox input "false"
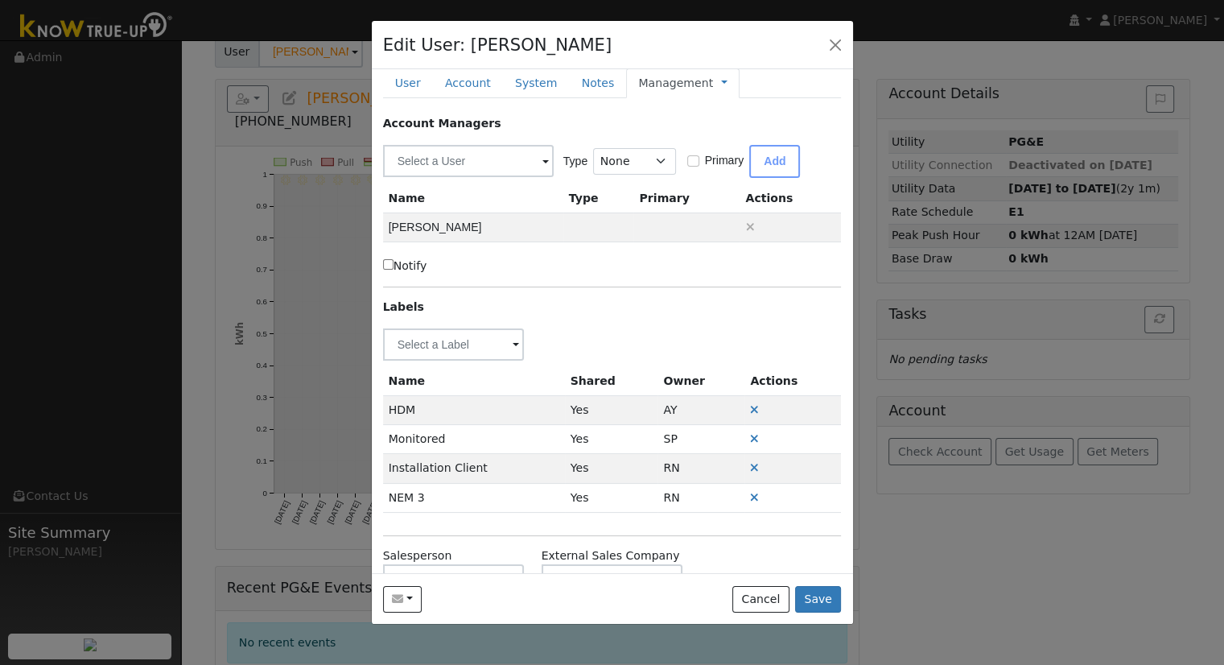
scroll to position [0, 0]
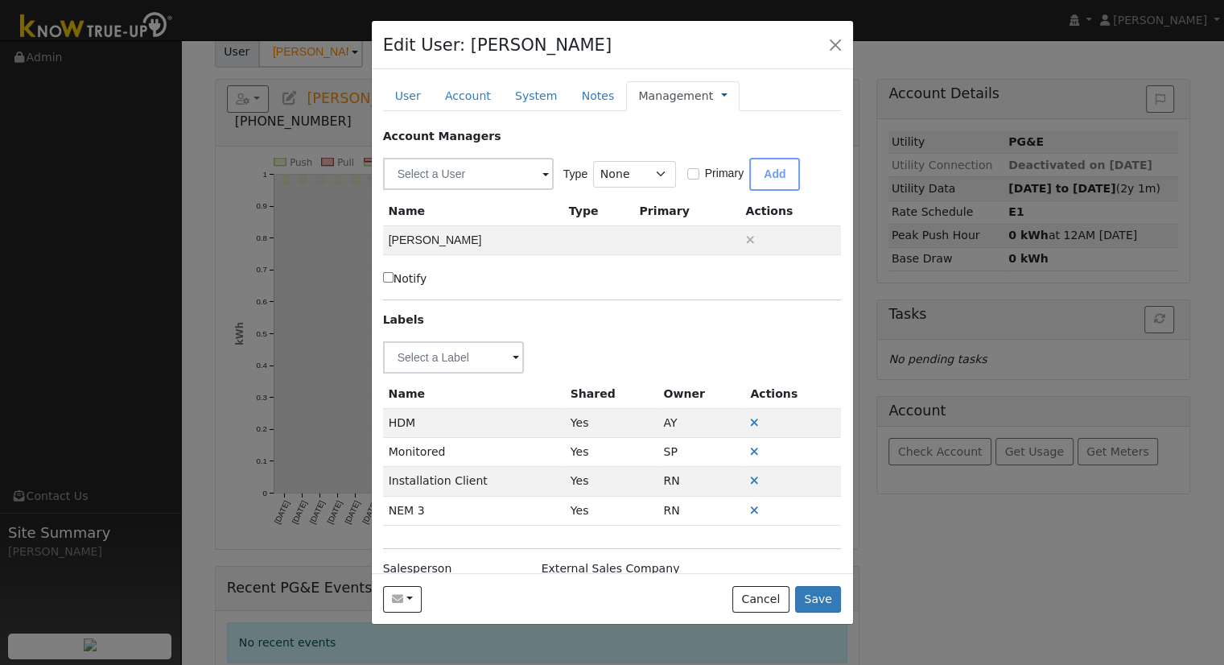
click at [721, 92] on link at bounding box center [724, 96] width 6 height 17
click at [722, 143] on link "Billing" at bounding box center [778, 147] width 112 height 23
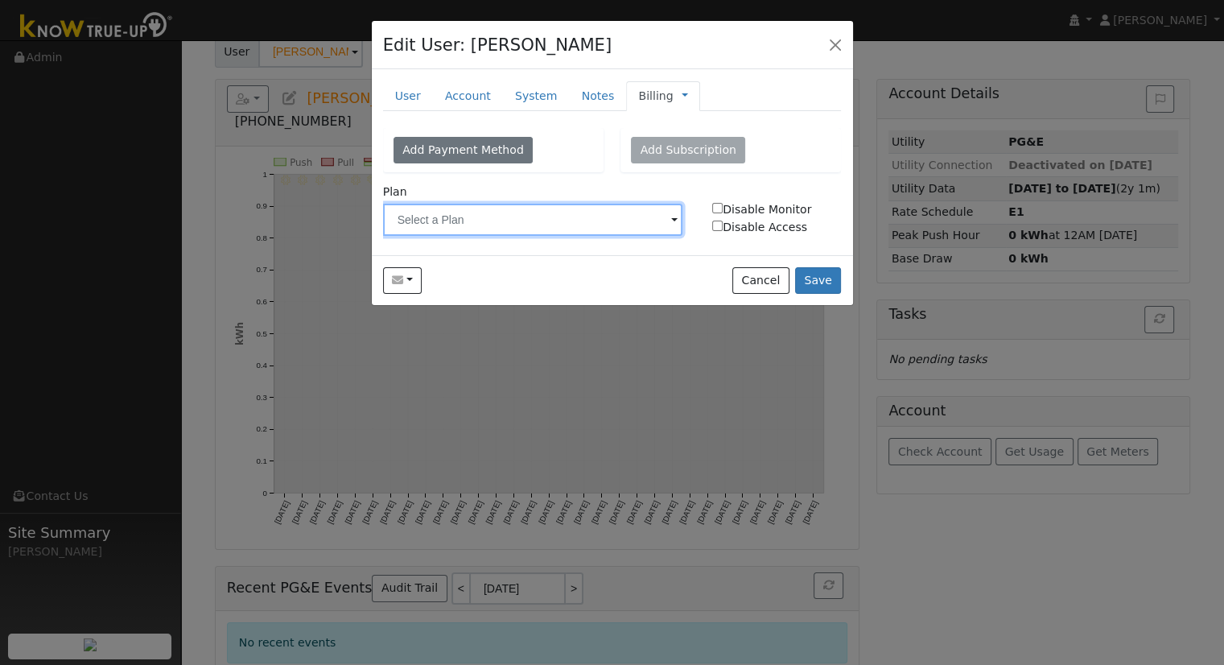
click at [479, 221] on input "text" at bounding box center [533, 220] width 300 height 32
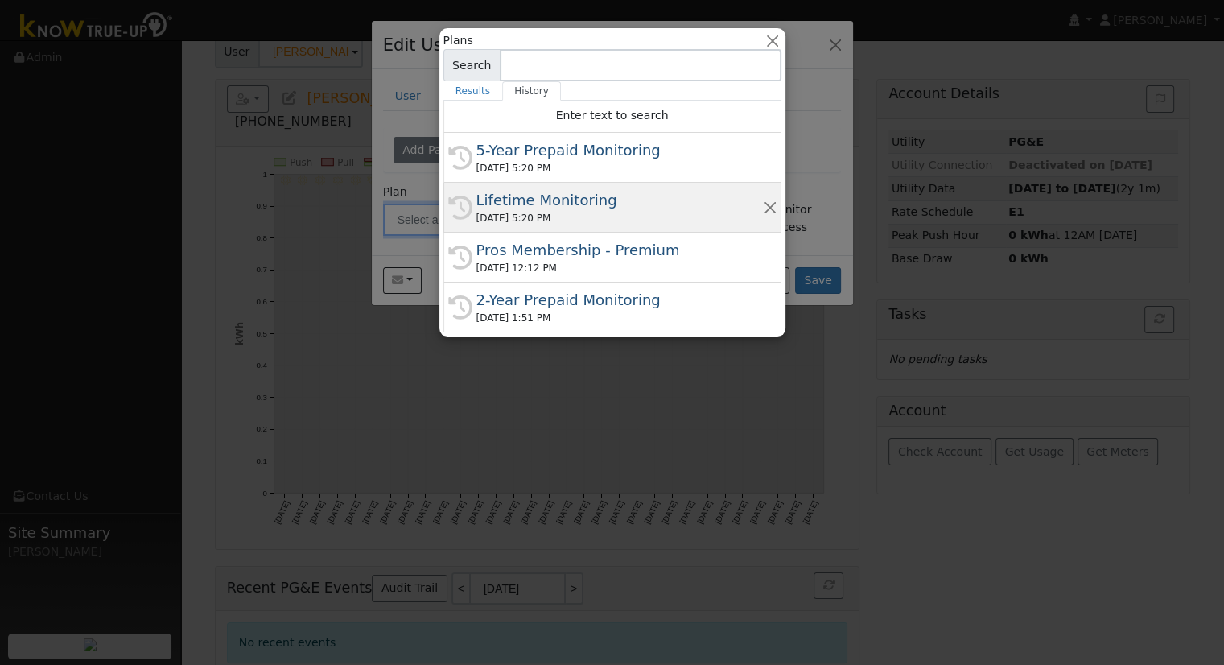
click at [517, 203] on div "Lifetime Monitoring" at bounding box center [619, 200] width 286 height 22
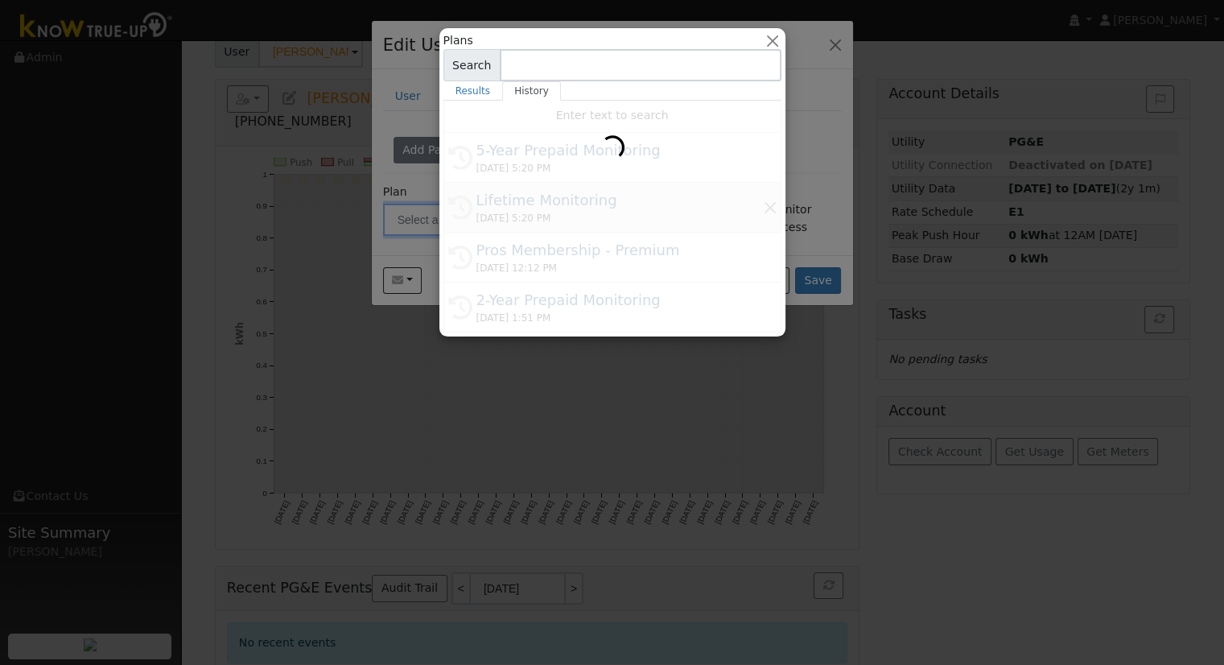
type input "Lifetime Monitoring"
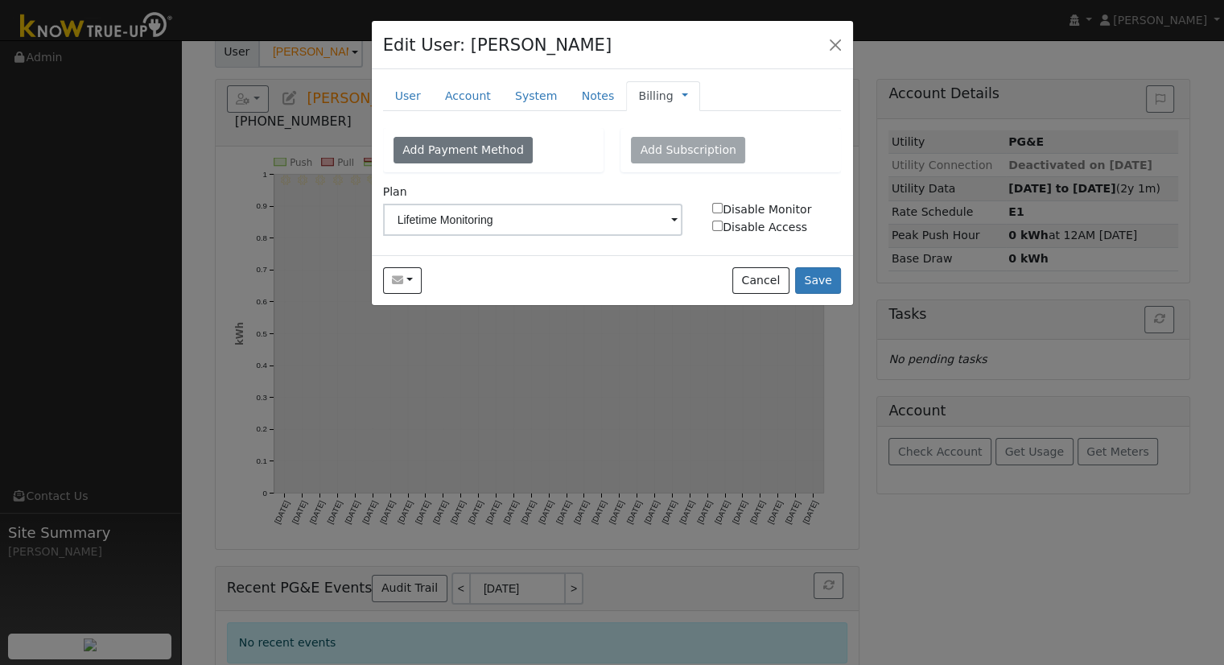
click at [638, 100] on link "Billing" at bounding box center [655, 96] width 35 height 17
click at [682, 126] on link "Management" at bounding box center [738, 124] width 112 height 23
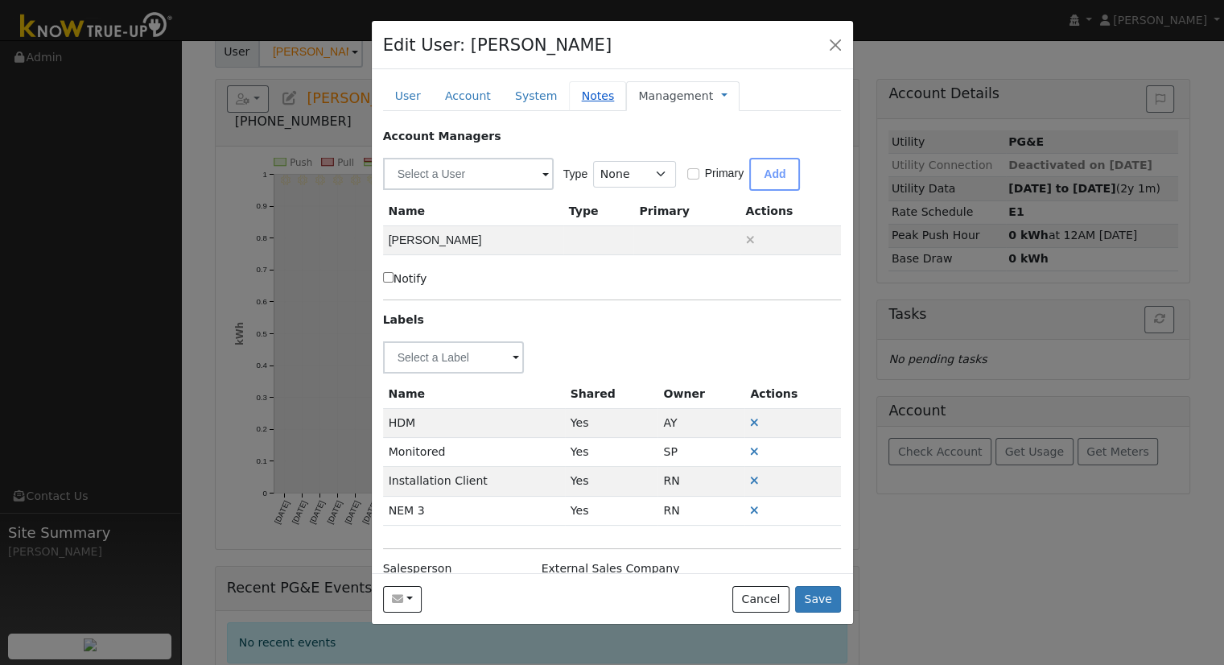
click at [582, 97] on link "Notes" at bounding box center [597, 96] width 57 height 30
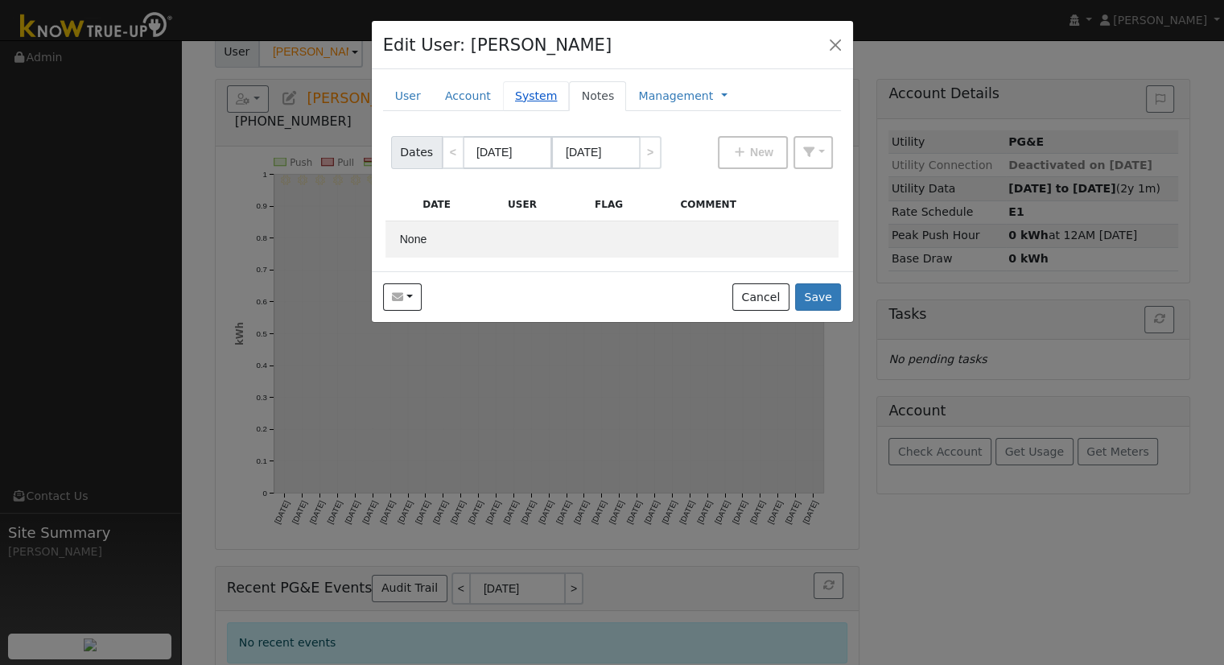
click at [508, 93] on link "System" at bounding box center [536, 96] width 67 height 30
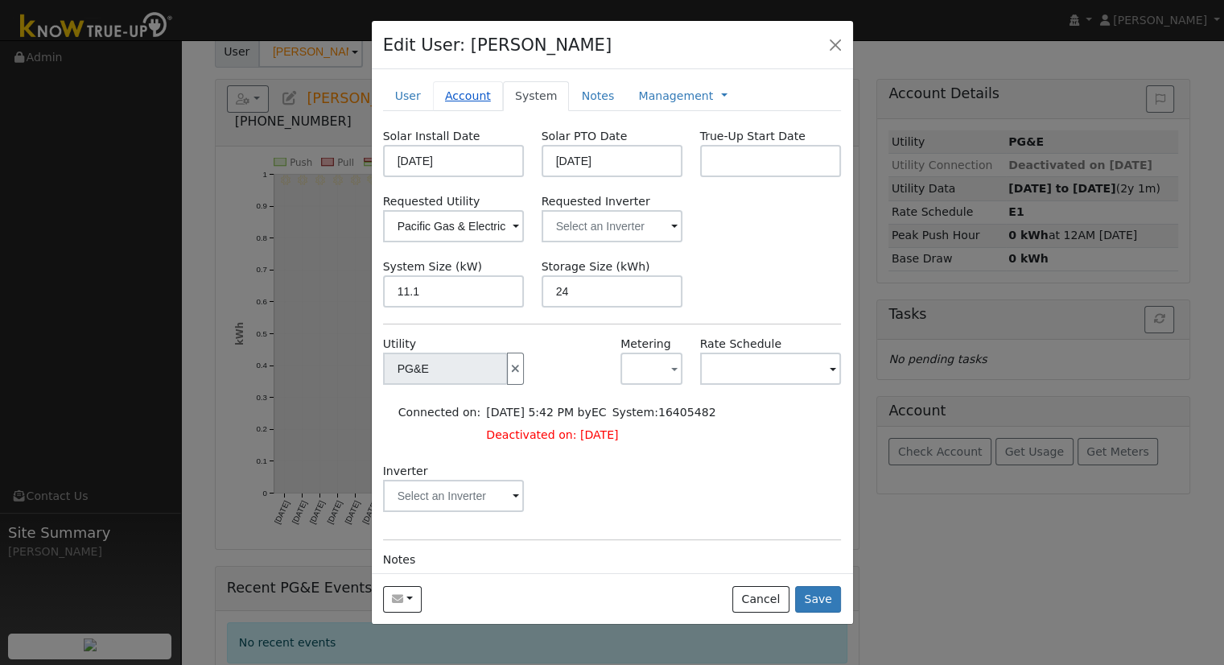
click at [449, 100] on link "Account" at bounding box center [468, 96] width 70 height 30
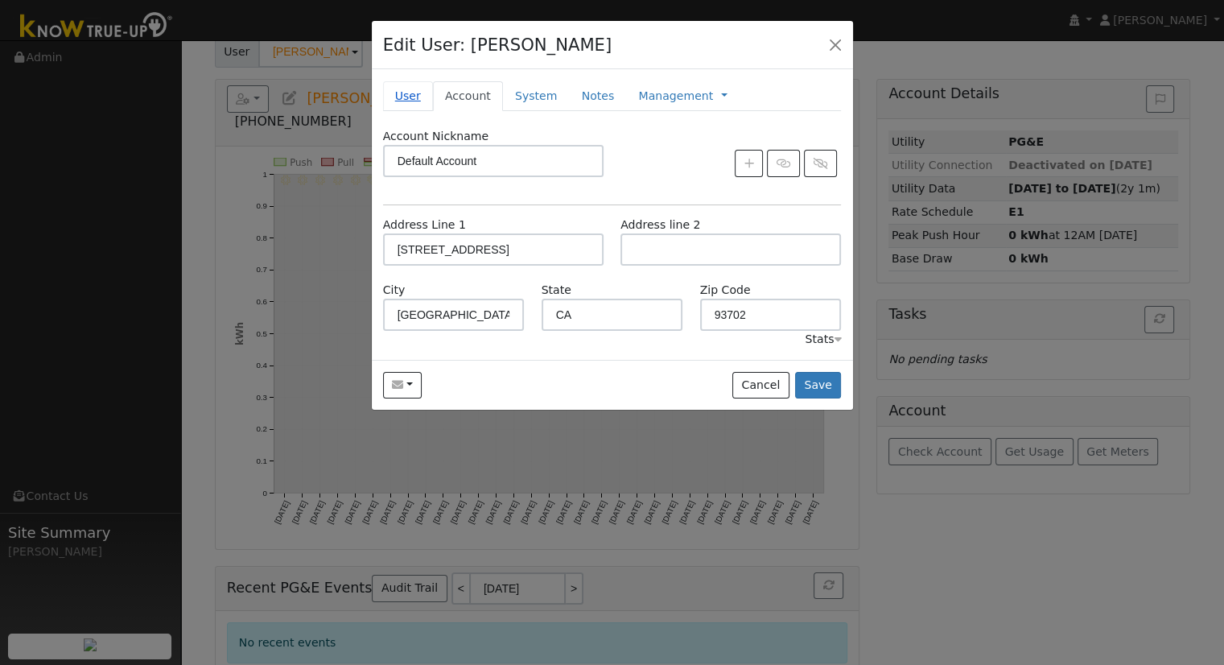
click at [409, 99] on link "User" at bounding box center [408, 96] width 50 height 30
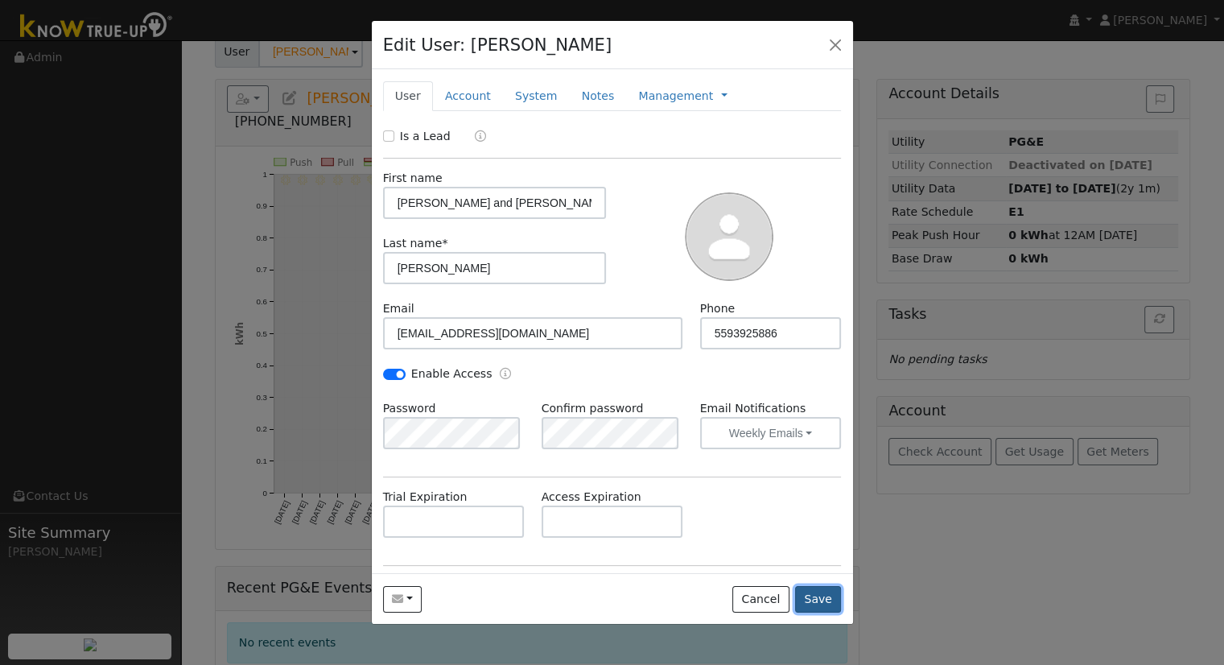
click at [829, 604] on button "Save" at bounding box center [818, 599] width 47 height 27
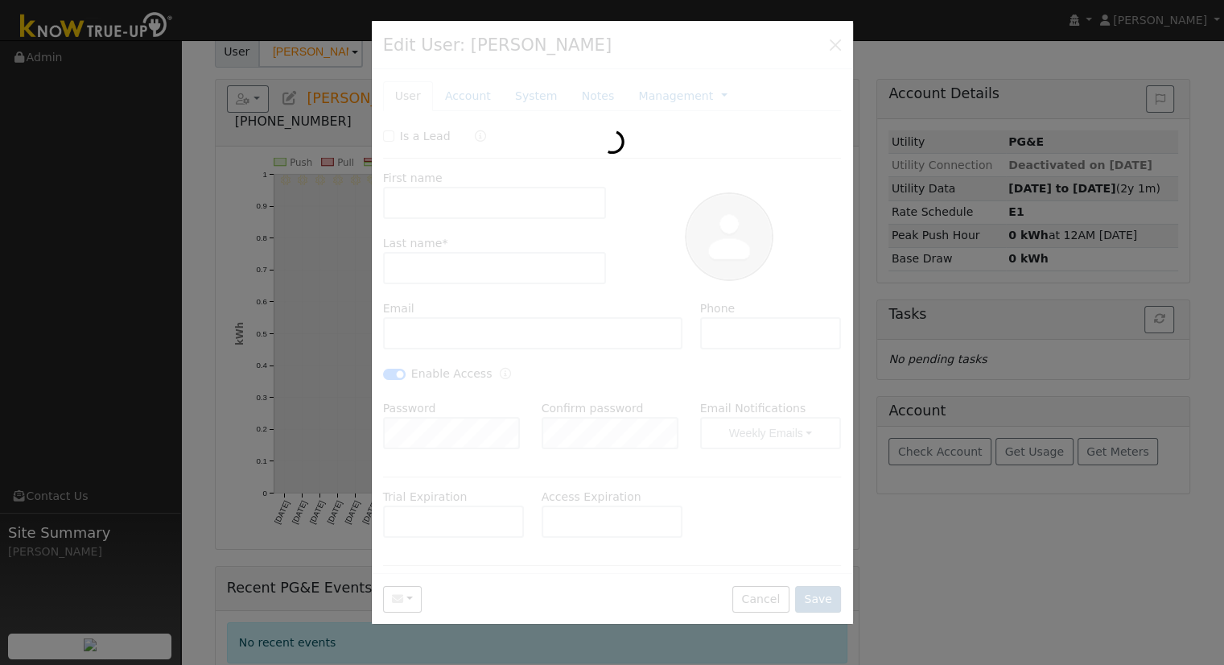
type input "[PERSON_NAME] and [PERSON_NAME]"
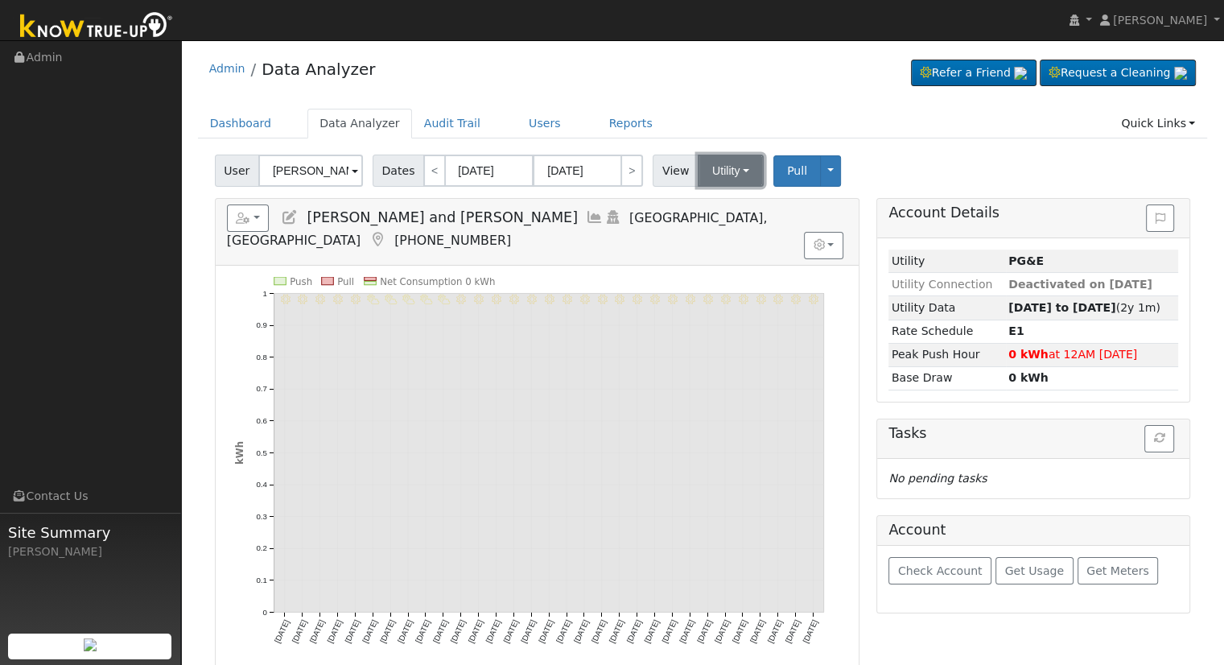
click at [734, 175] on button "Utility" at bounding box center [731, 171] width 66 height 32
click at [293, 216] on icon at bounding box center [290, 217] width 18 height 14
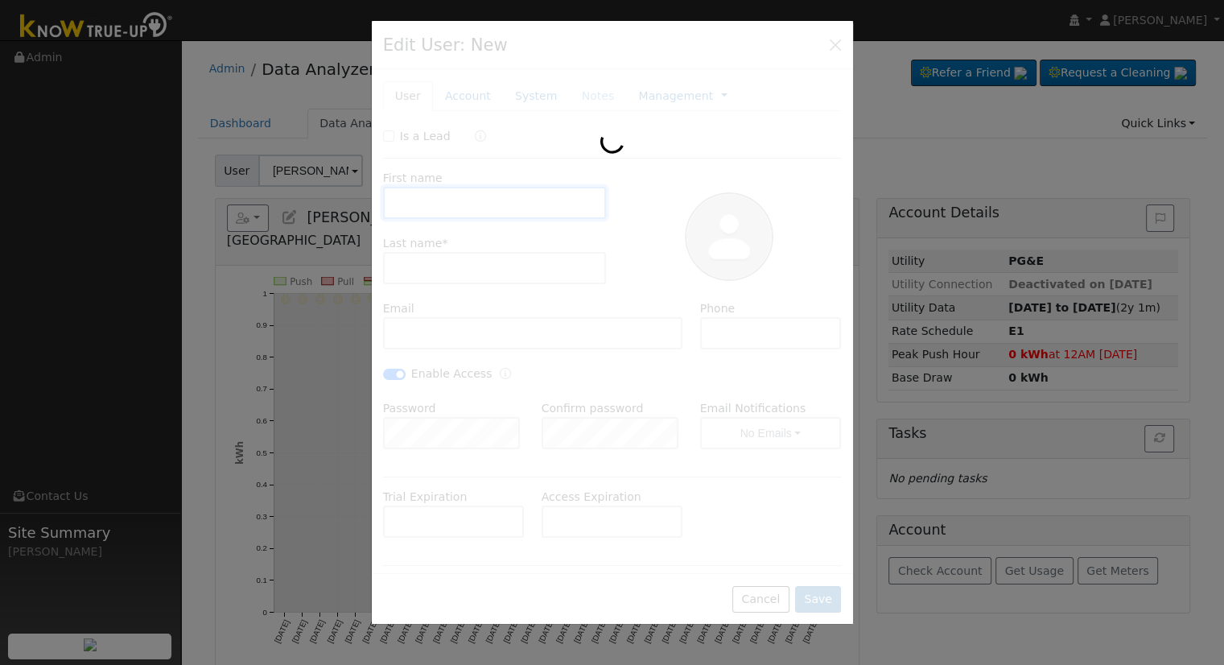
type input "[PERSON_NAME] and [PERSON_NAME]"
type input "[PERSON_NAME]"
type input "[EMAIL_ADDRESS][DOMAIN_NAME]"
type input "5593925886"
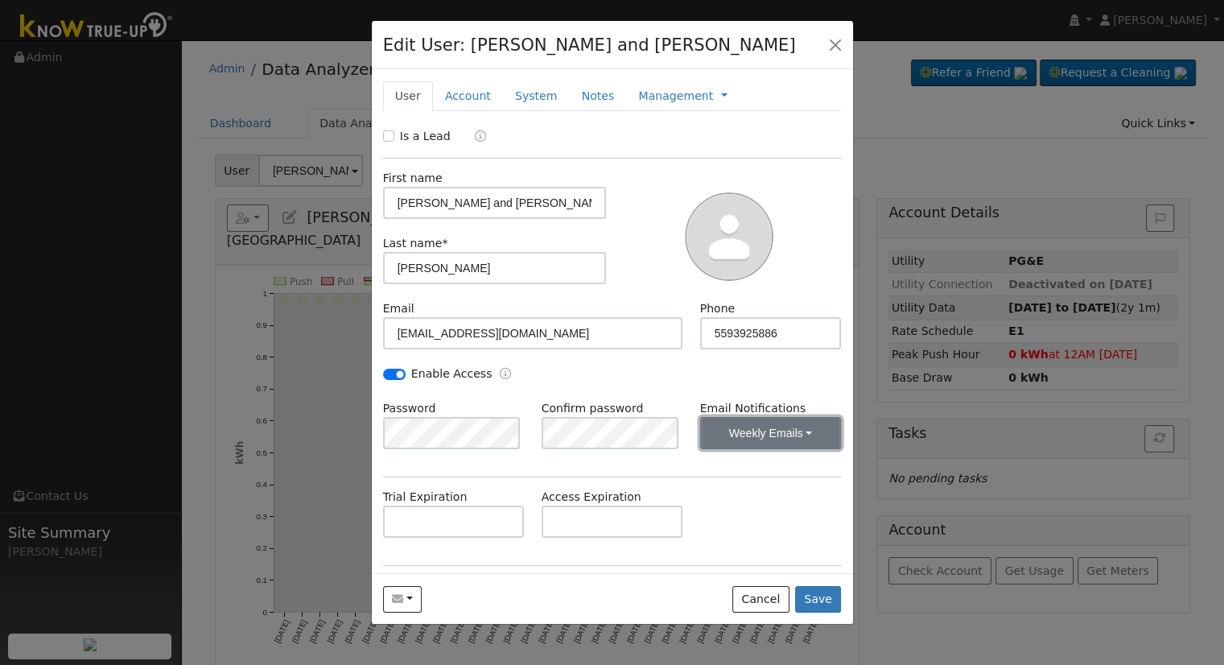
click at [782, 435] on button "Weekly Emails" at bounding box center [771, 433] width 142 height 32
click at [759, 465] on link "No Emails" at bounding box center [749, 468] width 112 height 23
click at [831, 602] on button "Save" at bounding box center [818, 599] width 47 height 27
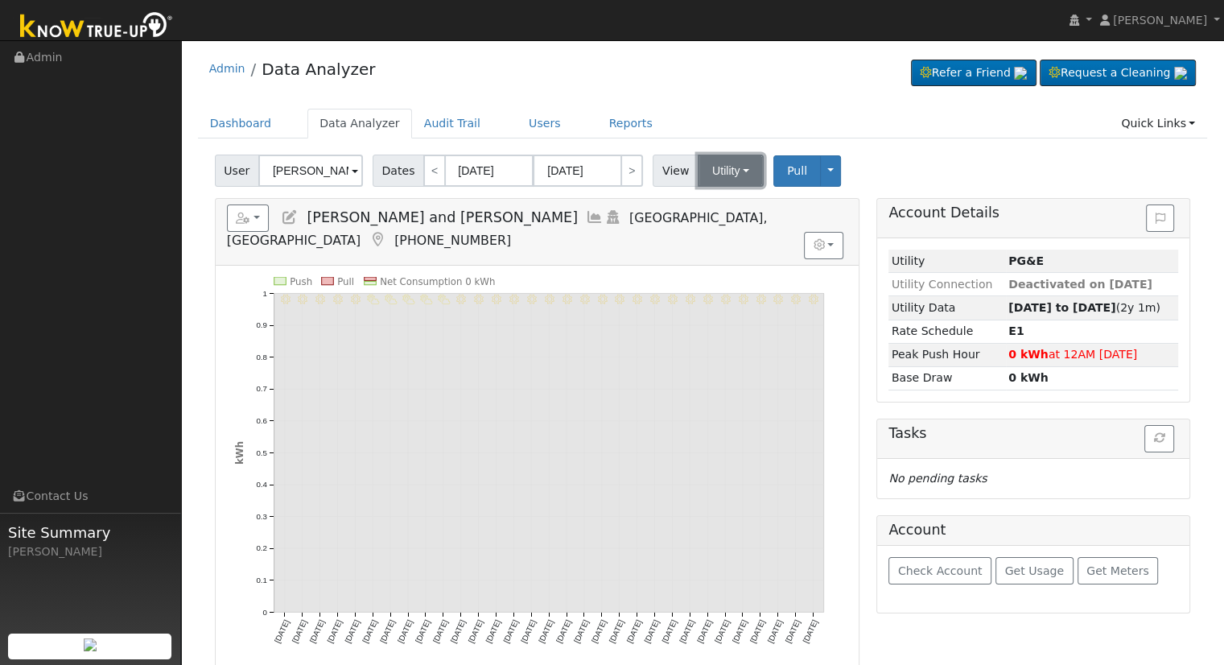
click at [711, 170] on button "Utility" at bounding box center [731, 171] width 66 height 32
click at [723, 234] on link "Solar" at bounding box center [750, 229] width 112 height 23
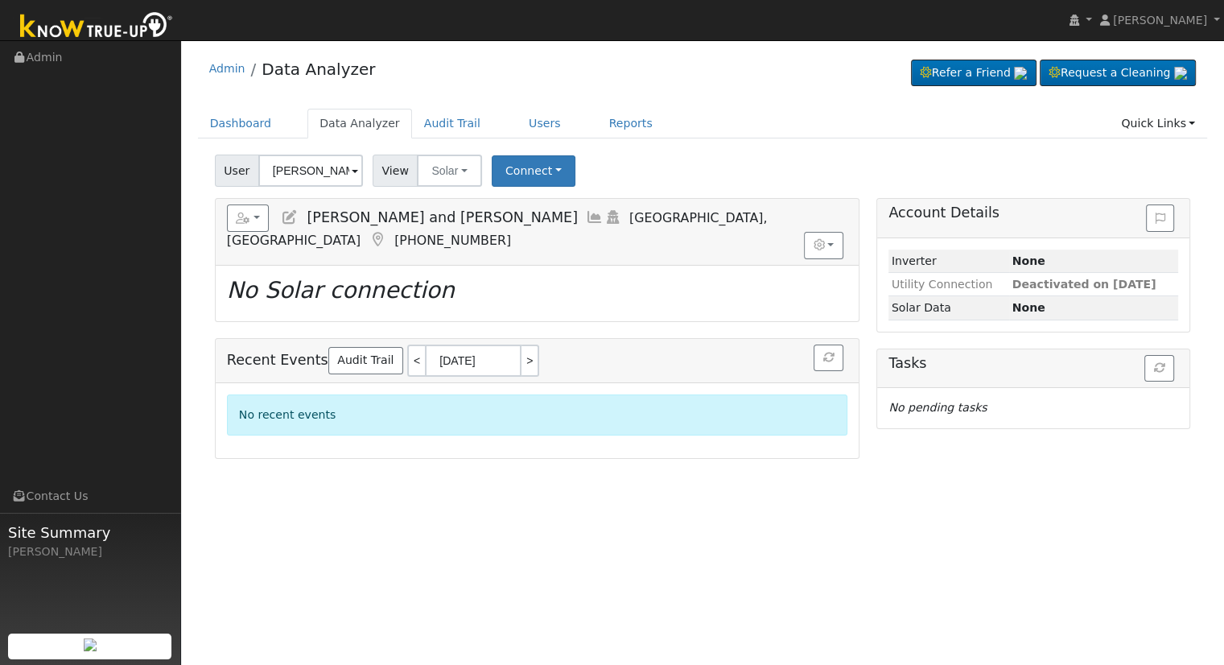
click at [391, 183] on span "View" at bounding box center [396, 171] width 46 height 32
click at [444, 178] on button "Solar" at bounding box center [449, 171] width 64 height 32
click at [442, 213] on link "Utility" at bounding box center [470, 206] width 112 height 23
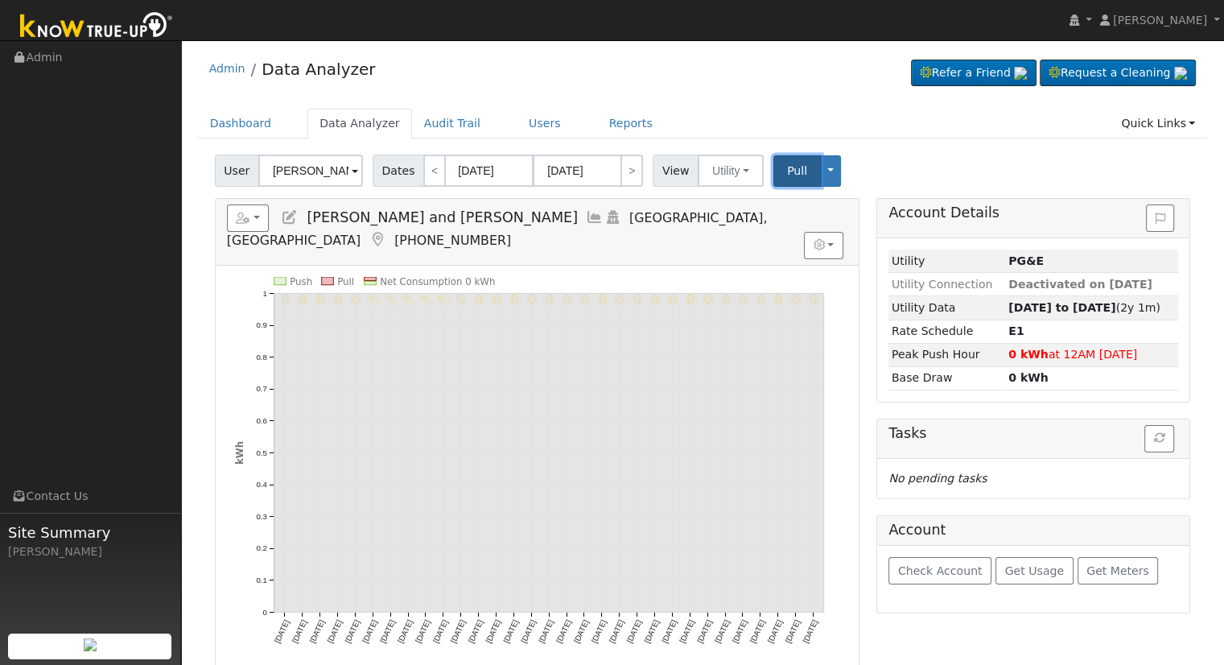
click at [773, 179] on button "Pull" at bounding box center [796, 170] width 47 height 31
